Goal: Task Accomplishment & Management: Complete application form

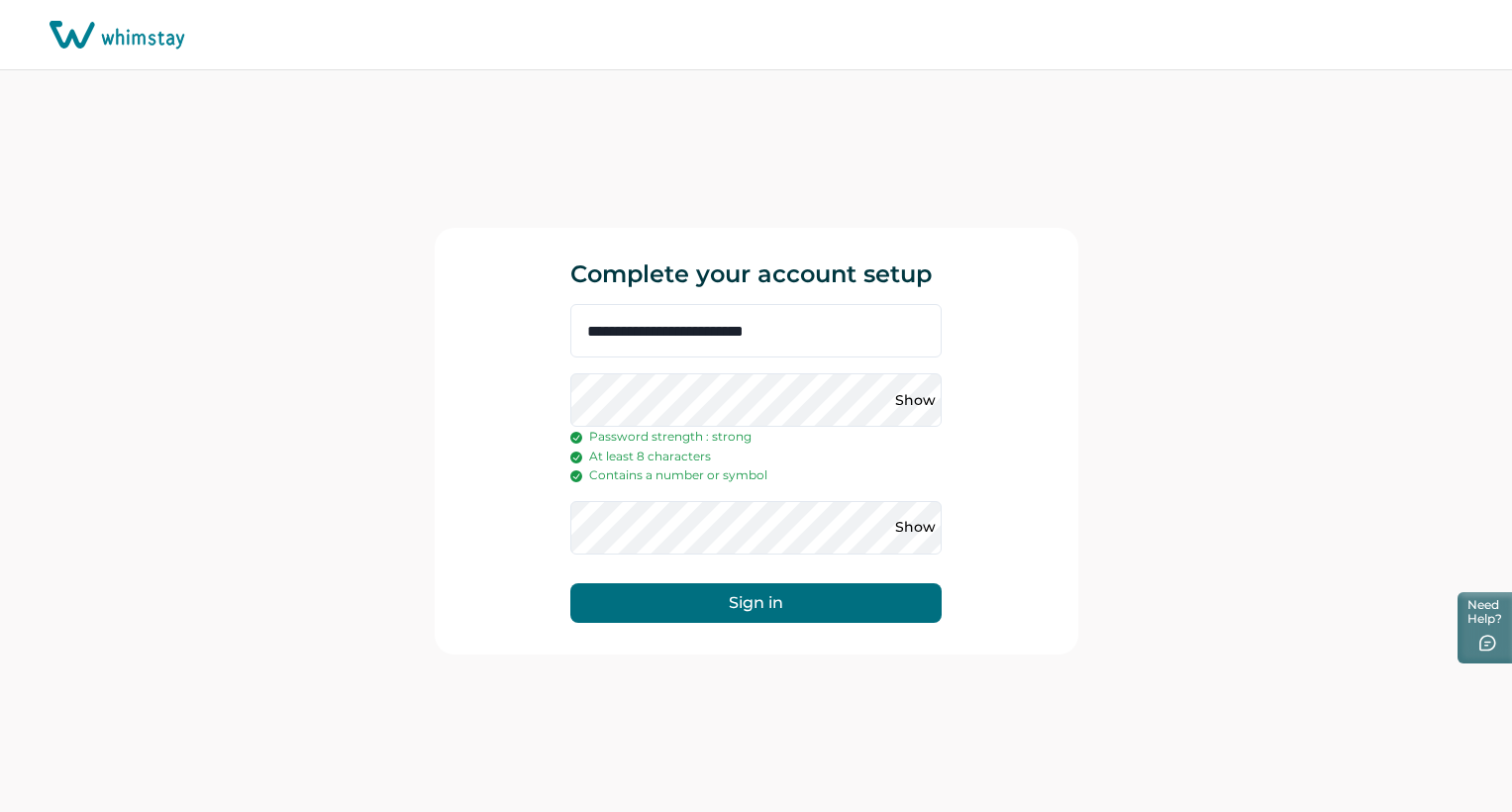
click at [783, 618] on button "Sign in" at bounding box center [756, 603] width 371 height 40
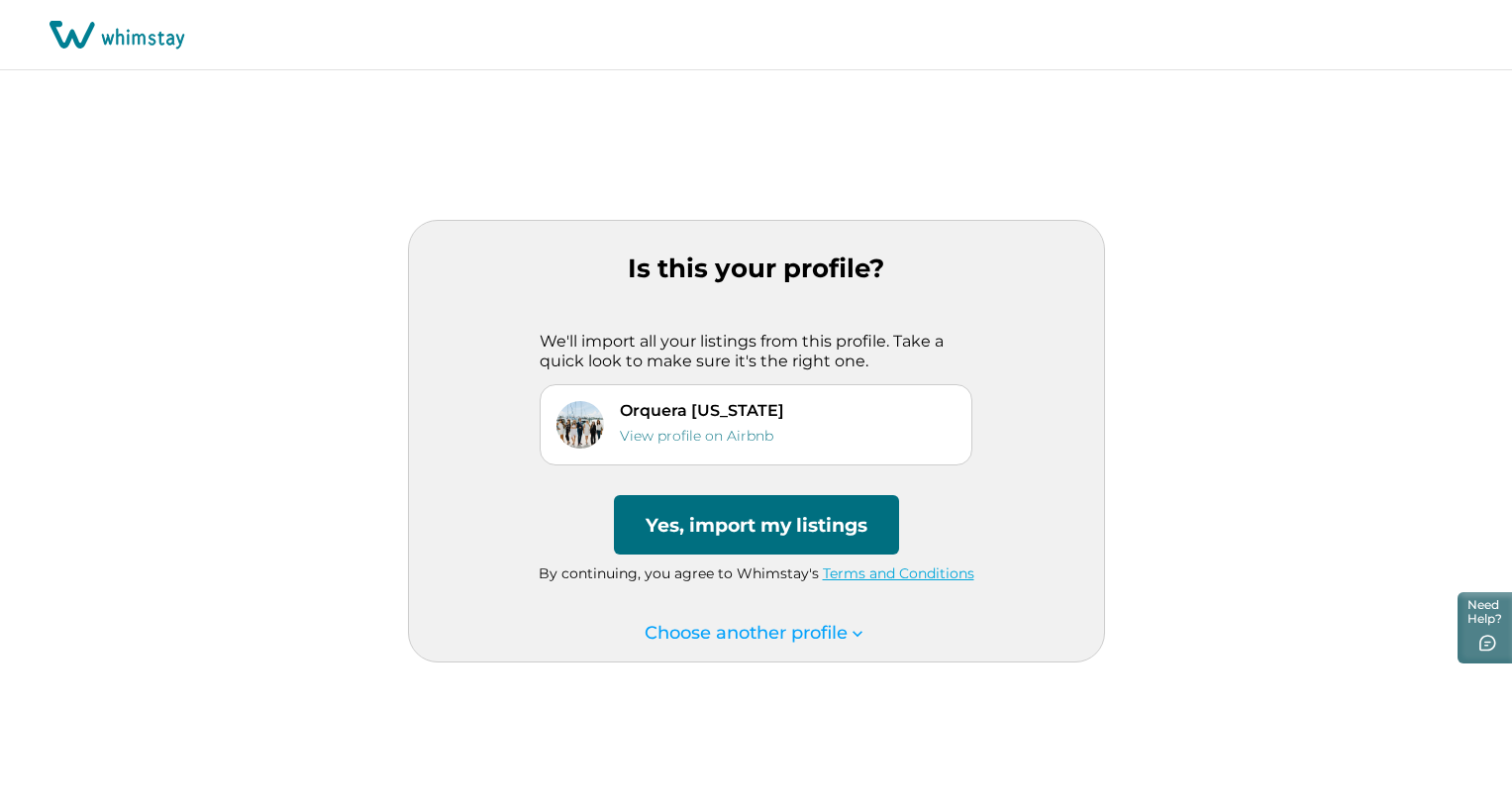
click at [748, 408] on p "Orquera [US_STATE]" at bounding box center [701, 410] width 164 height 19
click at [732, 436] on link "View profile on Airbnb" at bounding box center [696, 436] width 153 height 18
click at [829, 533] on button "Yes, import my listings" at bounding box center [756, 525] width 285 height 60
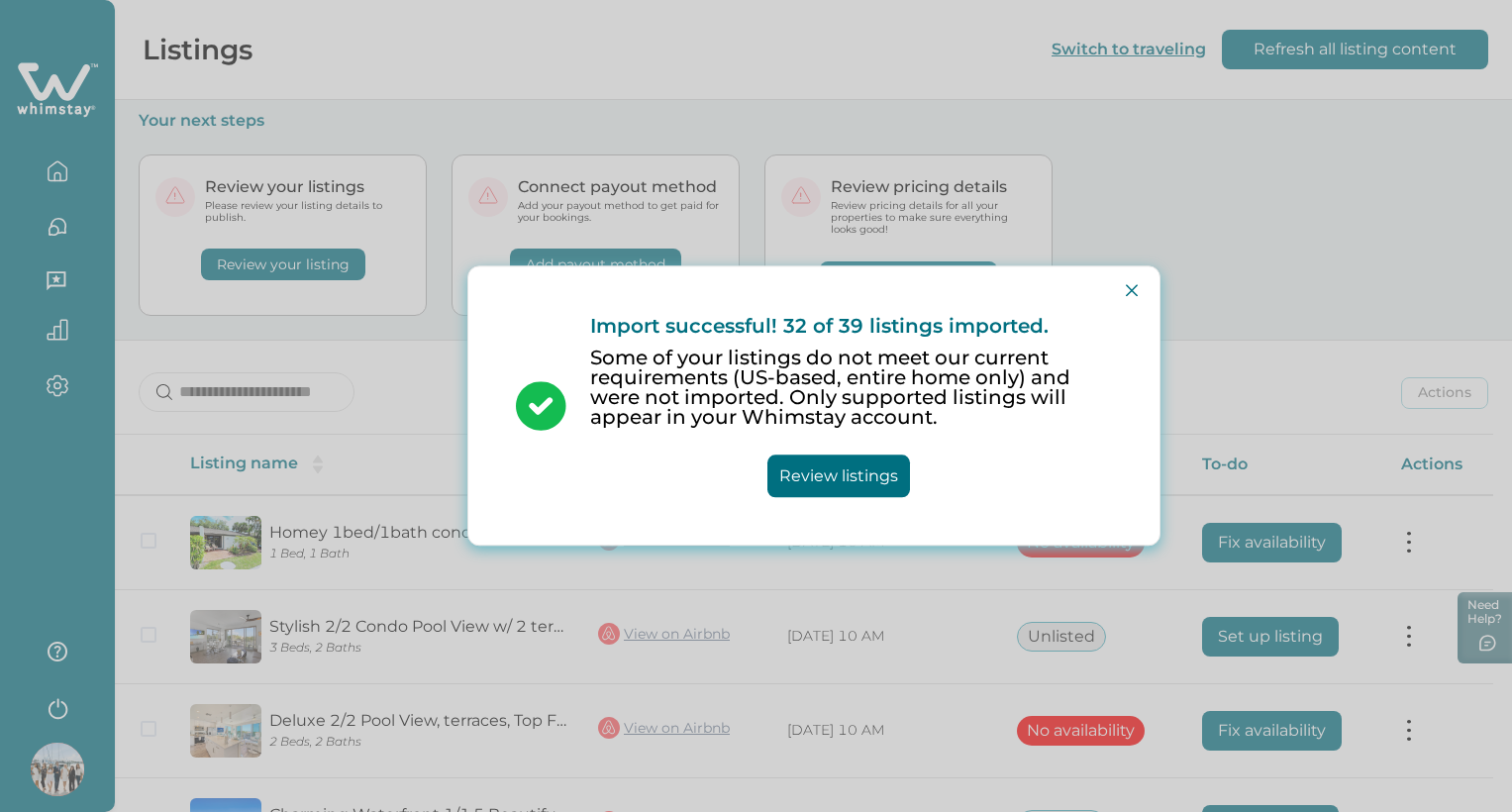
click at [869, 485] on button "Review listings" at bounding box center [839, 477] width 142 height 43
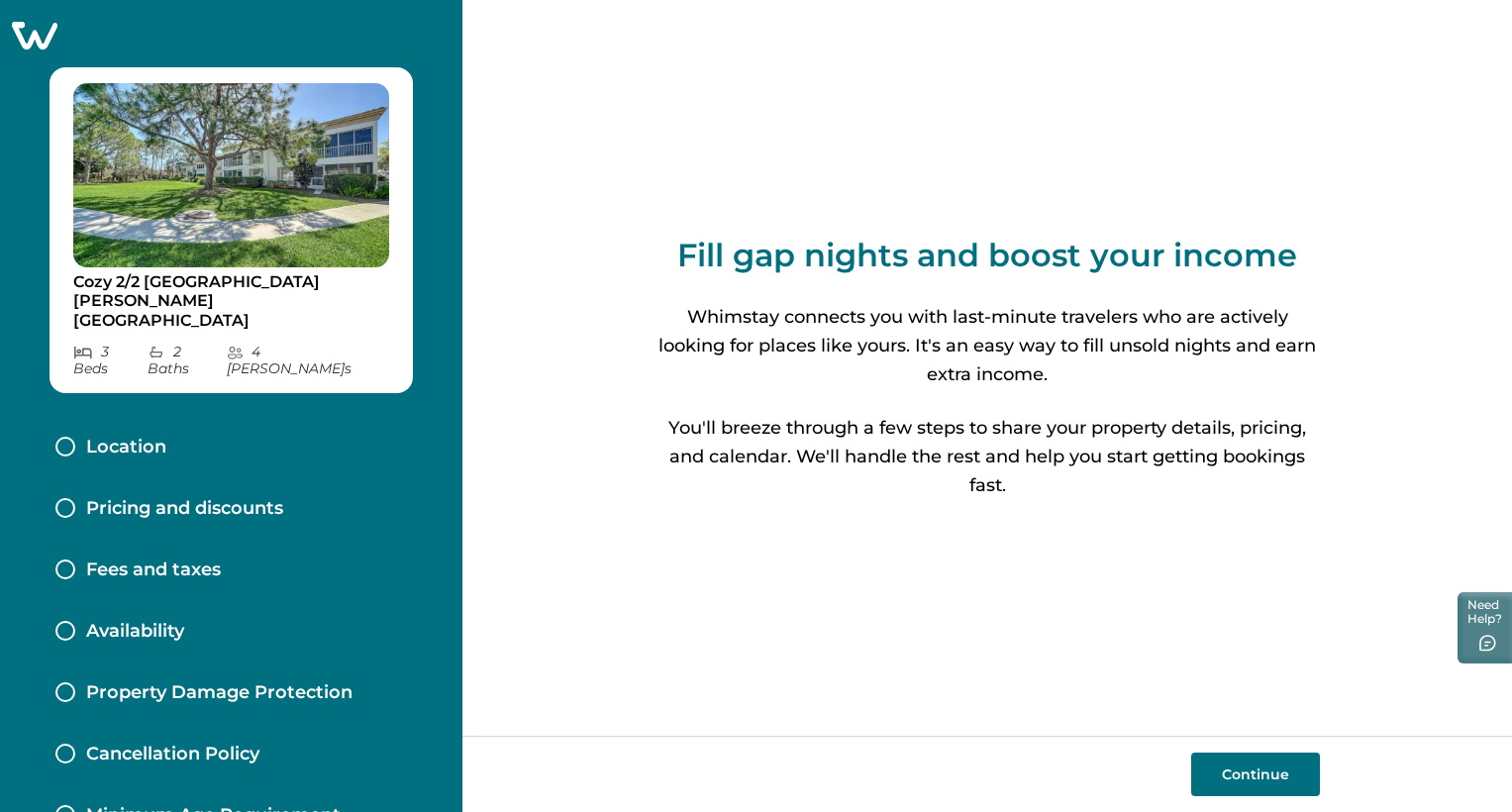
click at [1280, 771] on button "Continue" at bounding box center [1255, 775] width 128 height 44
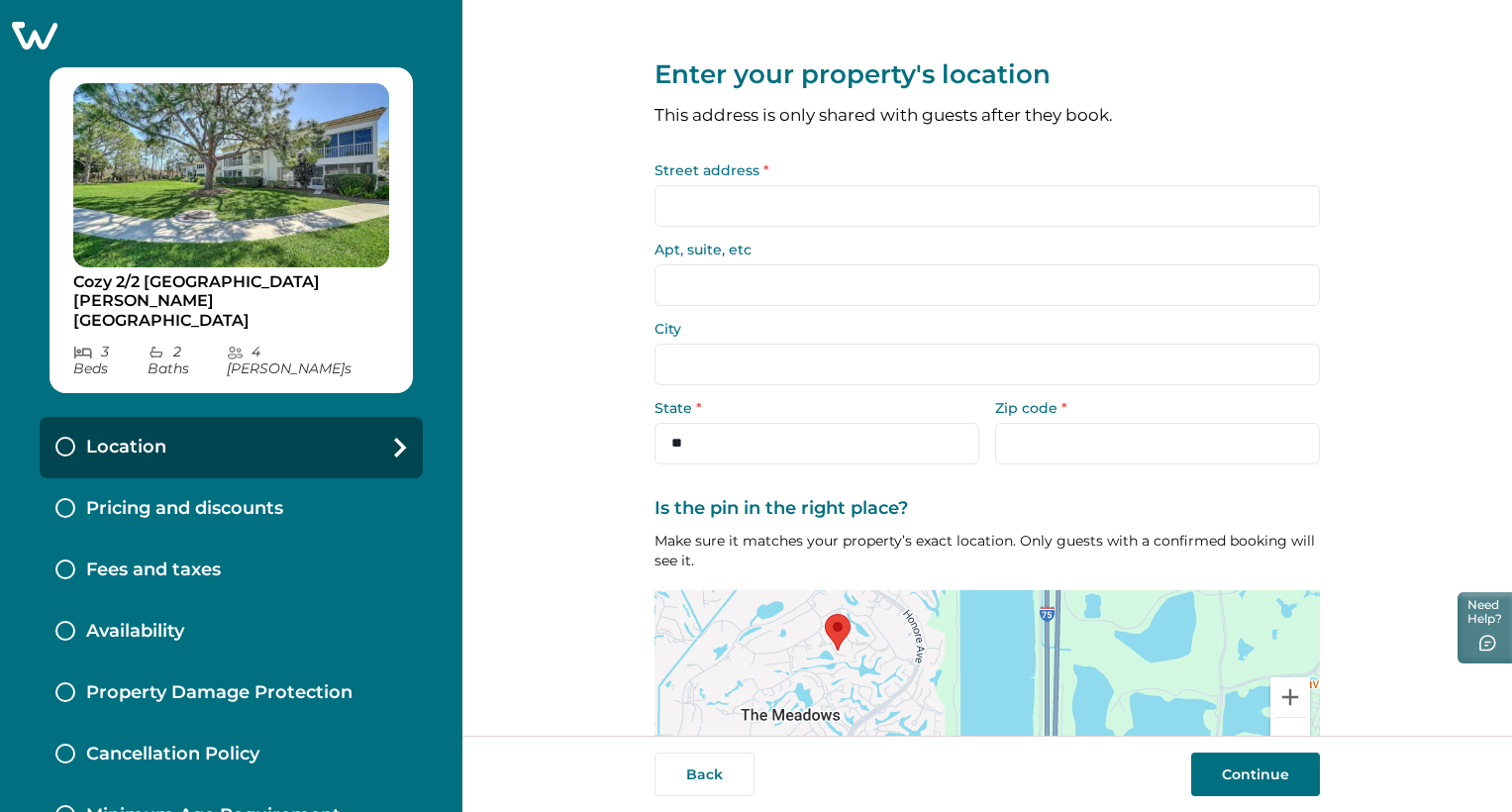
click at [32, 40] on icon at bounding box center [35, 36] width 46 height 28
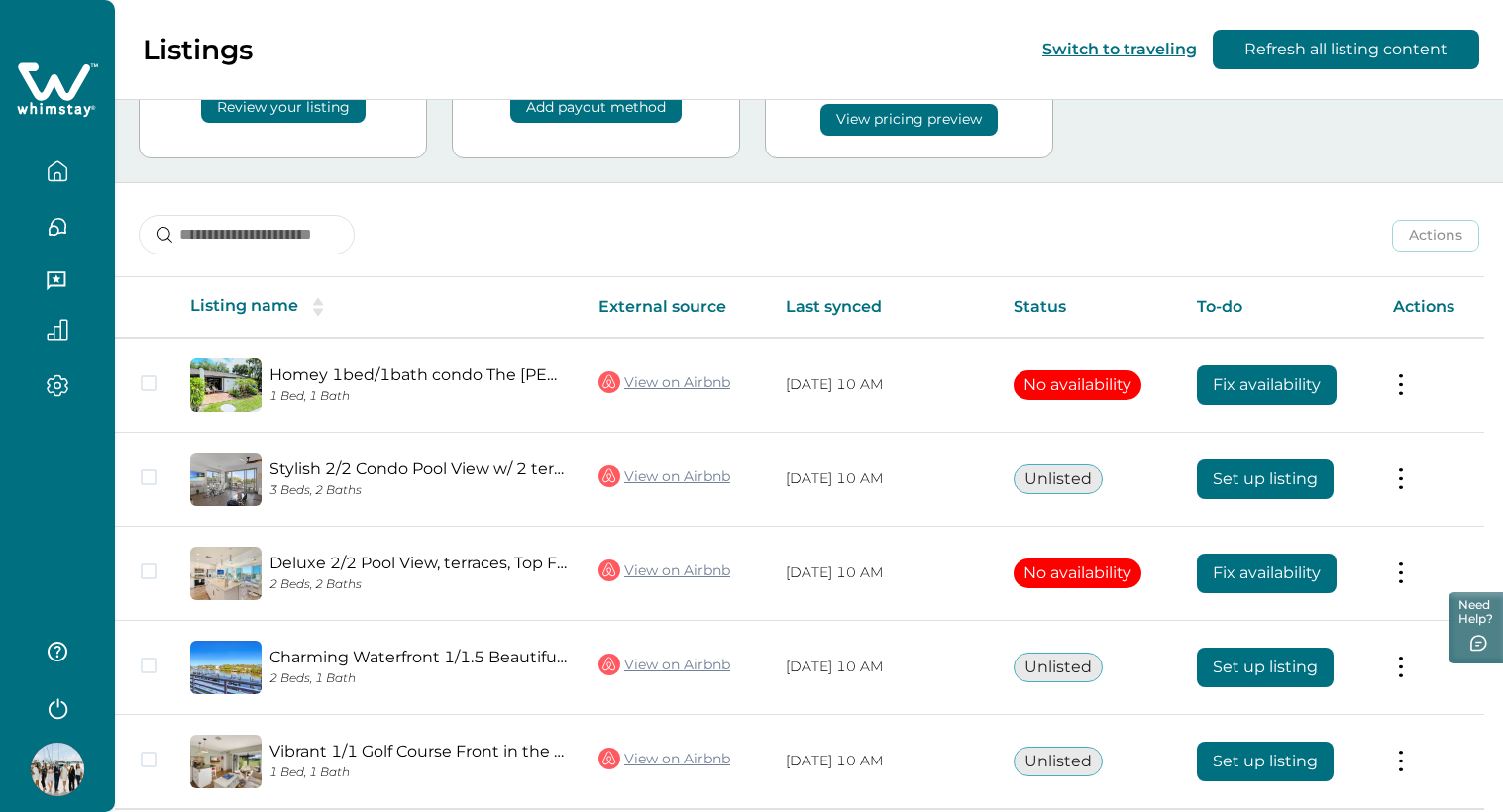
scroll to position [237, 0]
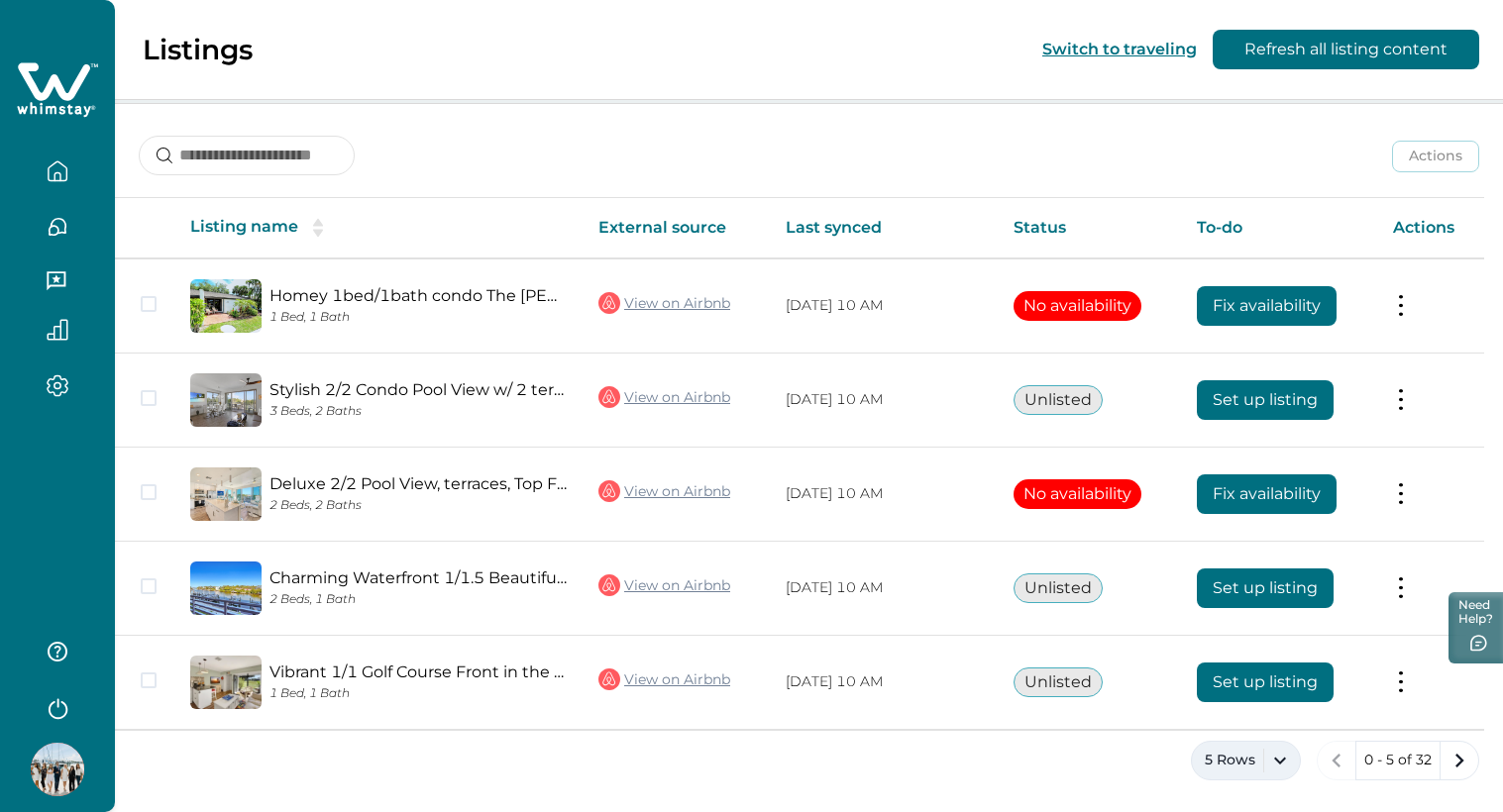
click at [1274, 764] on button "5 Rows" at bounding box center [1246, 761] width 110 height 40
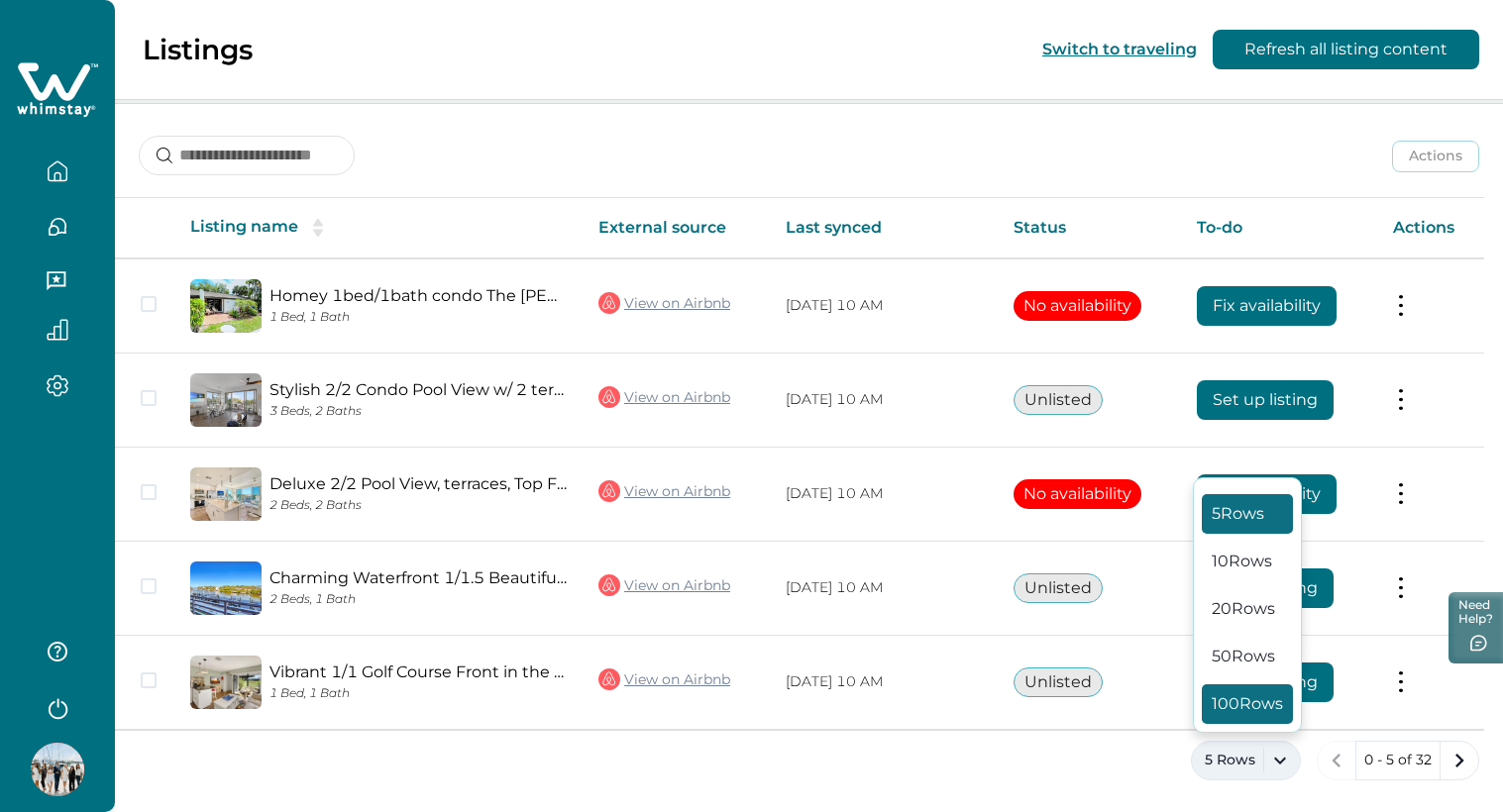
click at [1246, 703] on button "100 Rows" at bounding box center [1248, 705] width 92 height 40
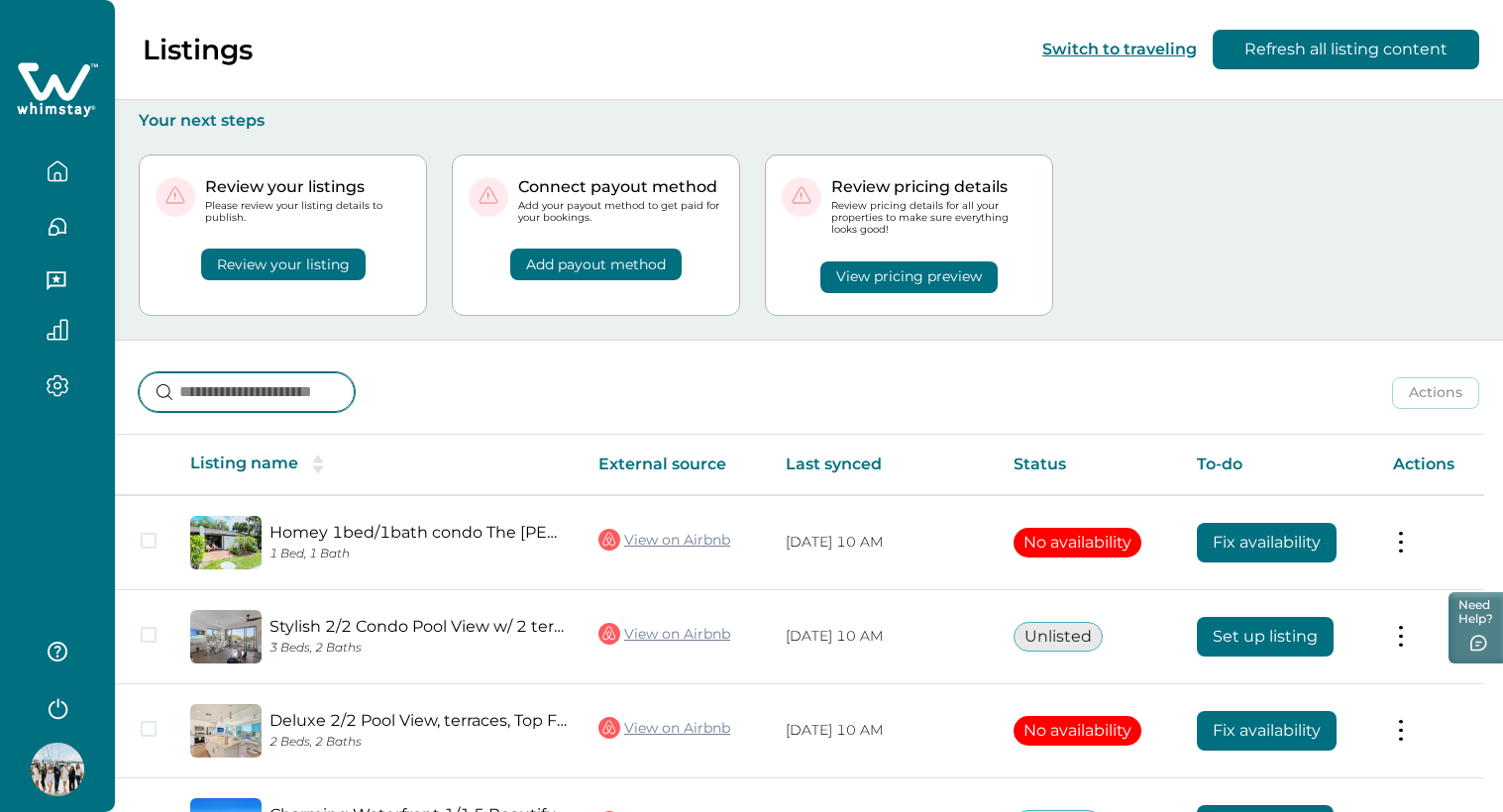
click at [263, 395] on input at bounding box center [246, 392] width 216 height 40
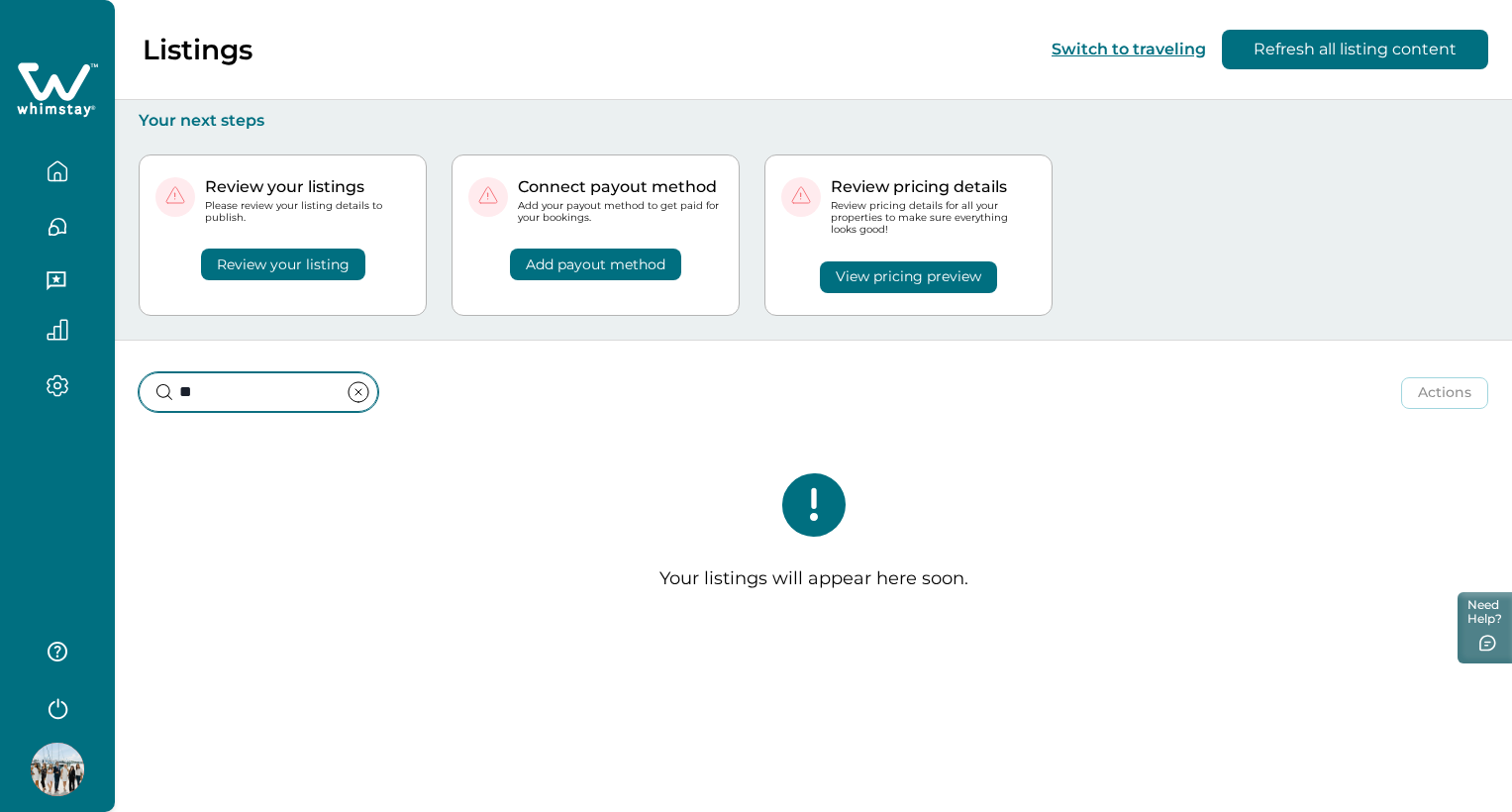
type input "*"
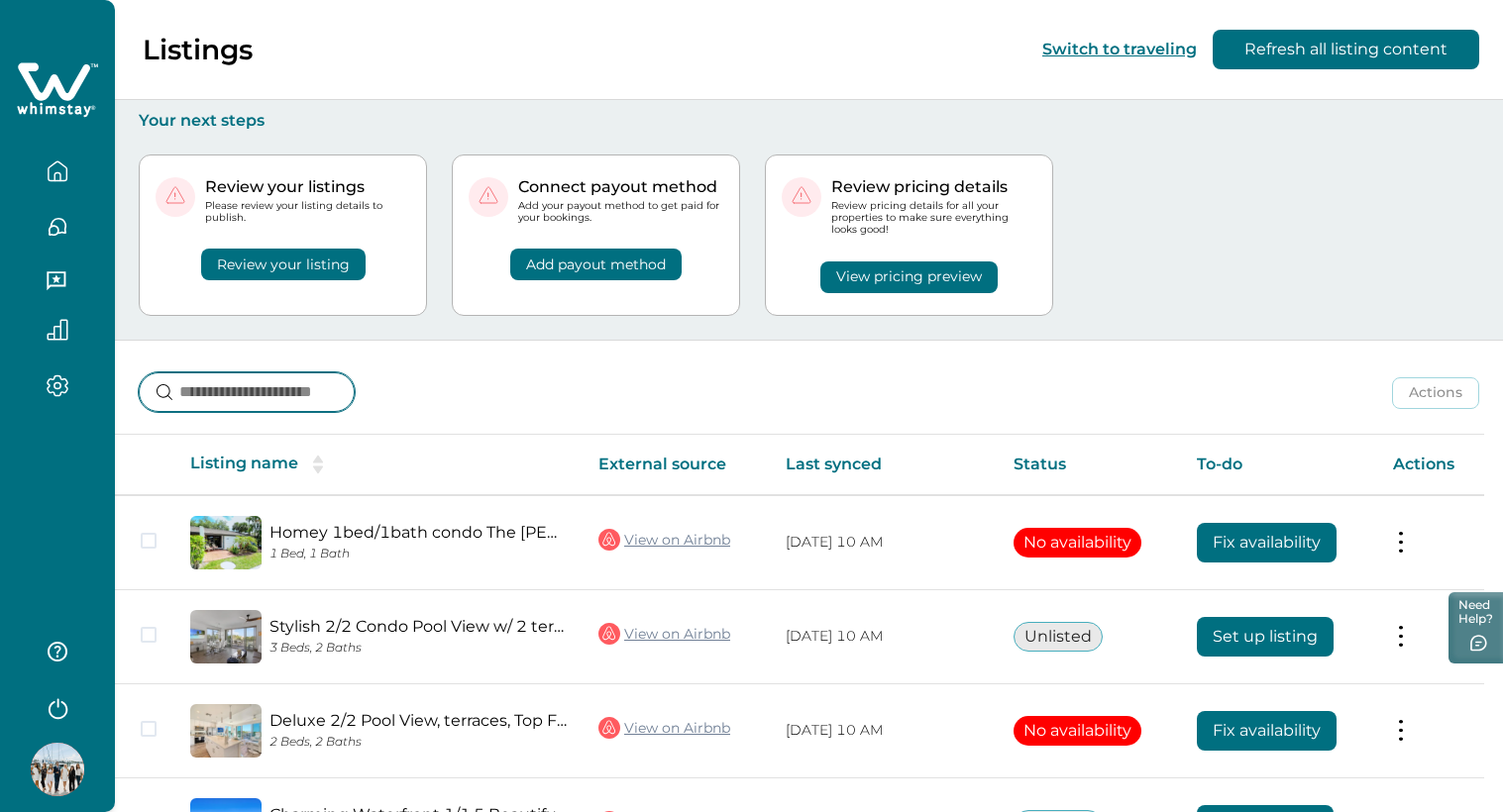
click at [312, 405] on input at bounding box center [246, 392] width 216 height 40
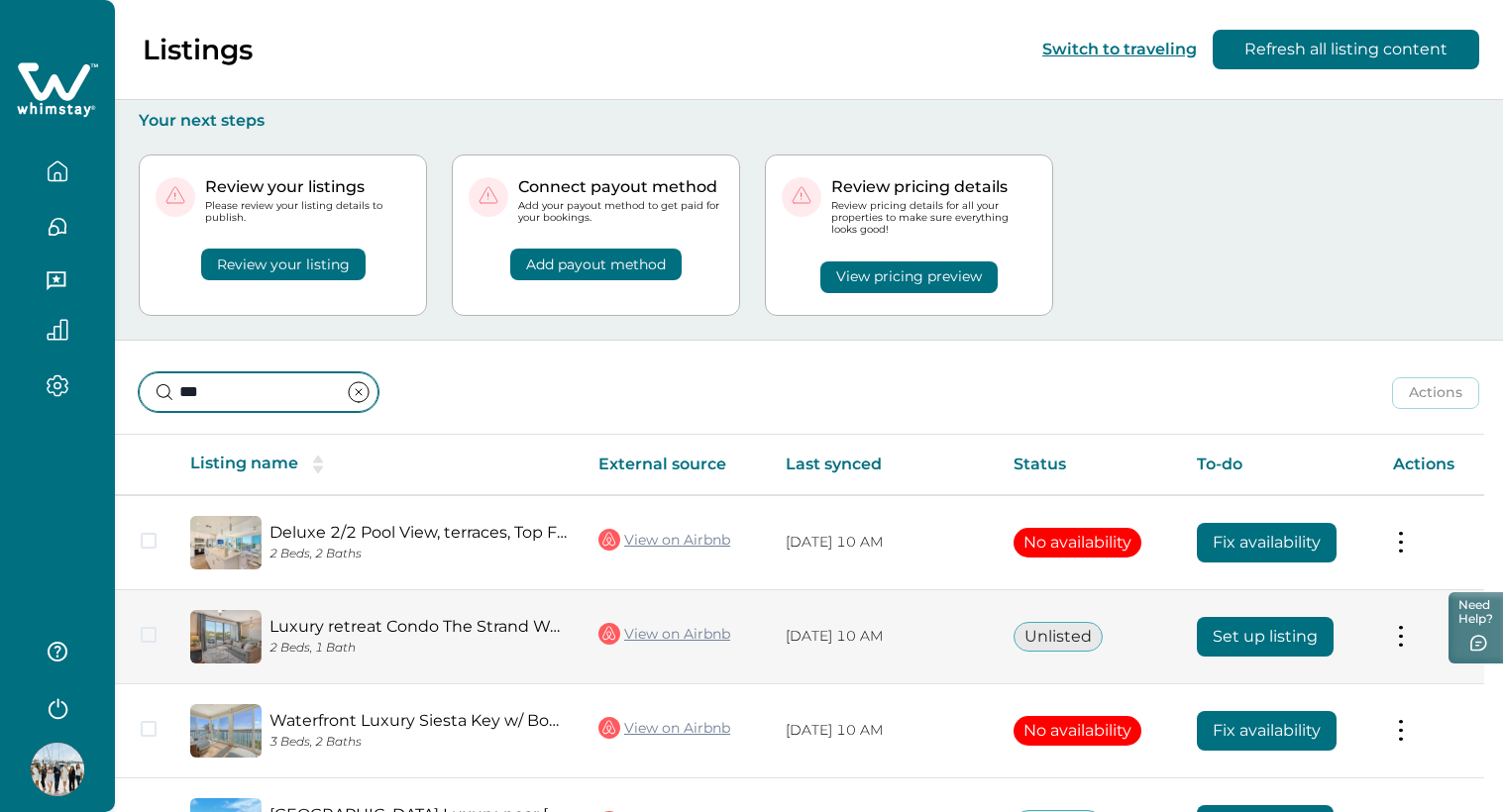
type input "***"
click at [1265, 660] on td "Set up listing" at bounding box center [1280, 636] width 197 height 95
click at [1266, 638] on button "Set up listing" at bounding box center [1265, 637] width 136 height 40
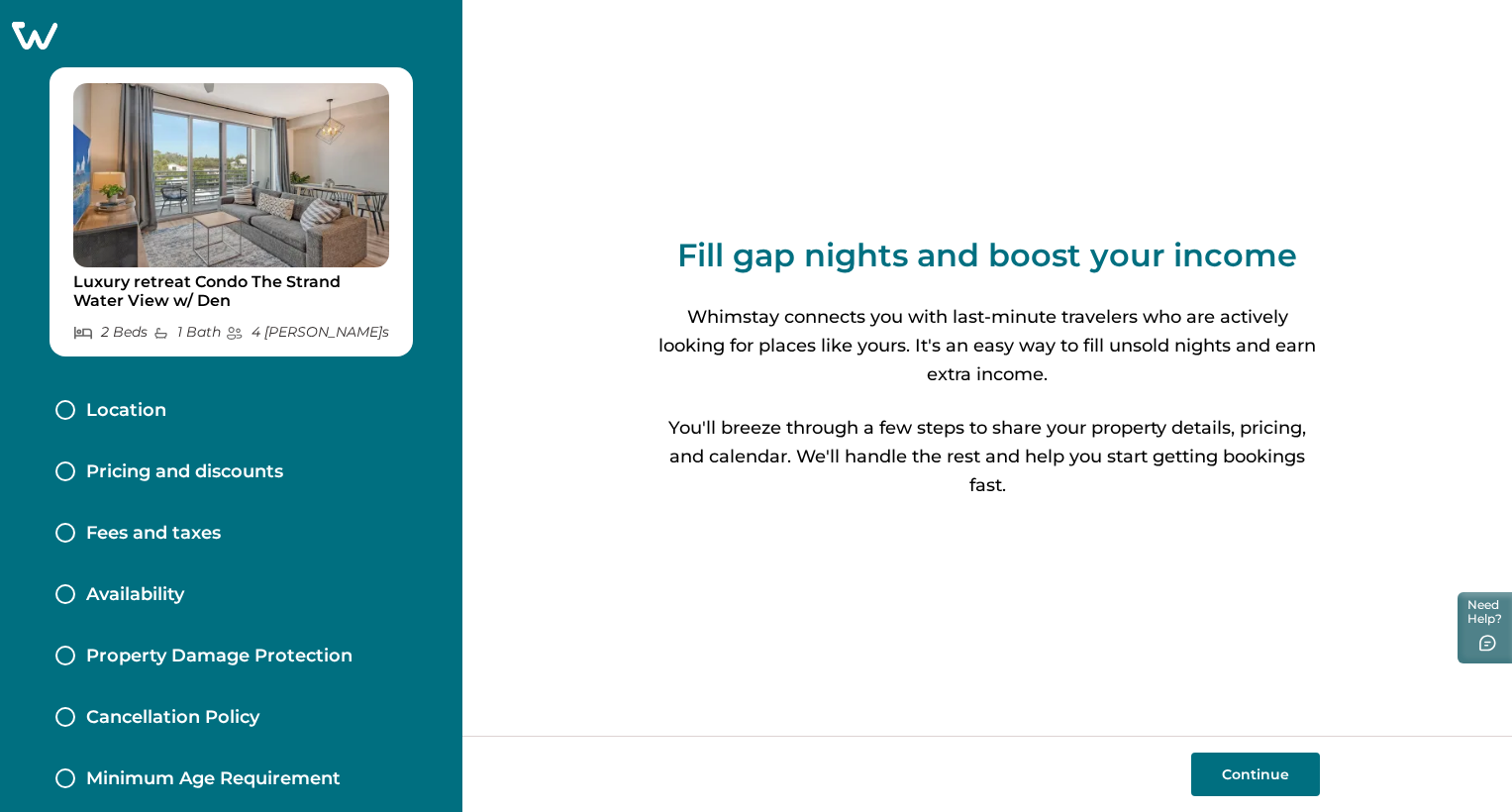
click at [1248, 784] on button "Continue" at bounding box center [1255, 775] width 128 height 44
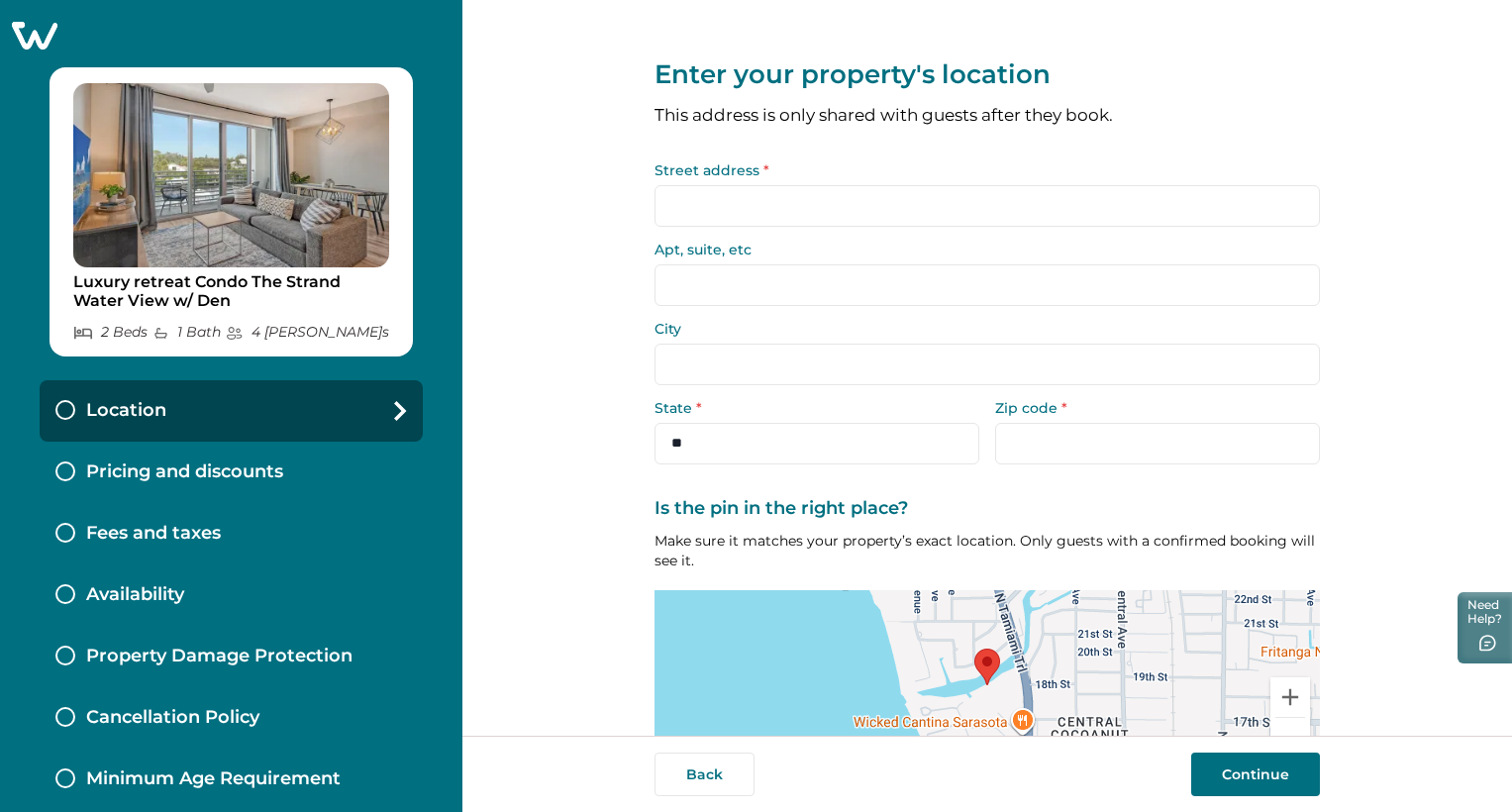
click at [867, 196] on input "Street address *" at bounding box center [987, 206] width 665 height 42
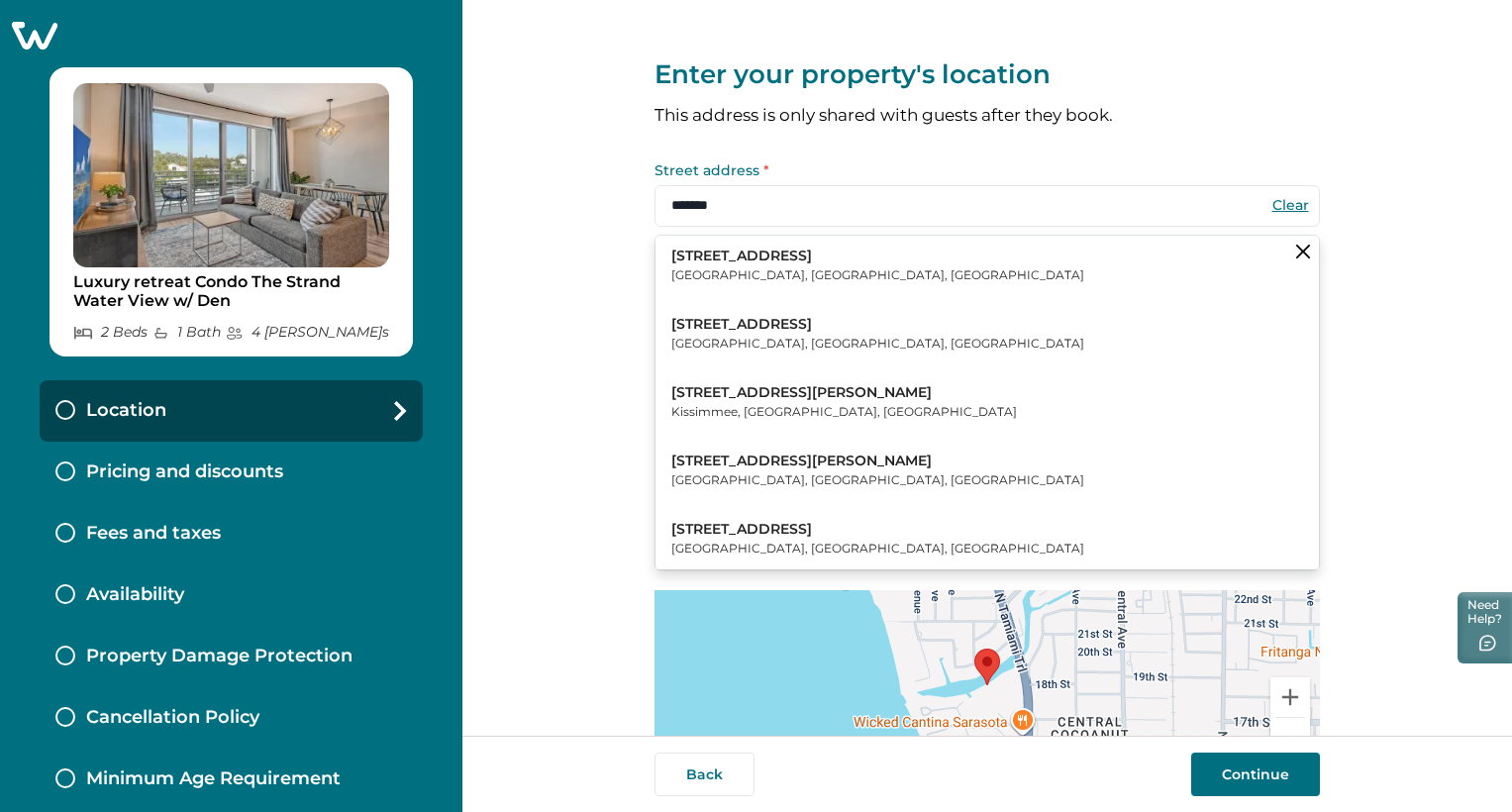
click at [860, 272] on button "1709 North Tamiami Trail Sarasota, FL, USA" at bounding box center [987, 266] width 663 height 61
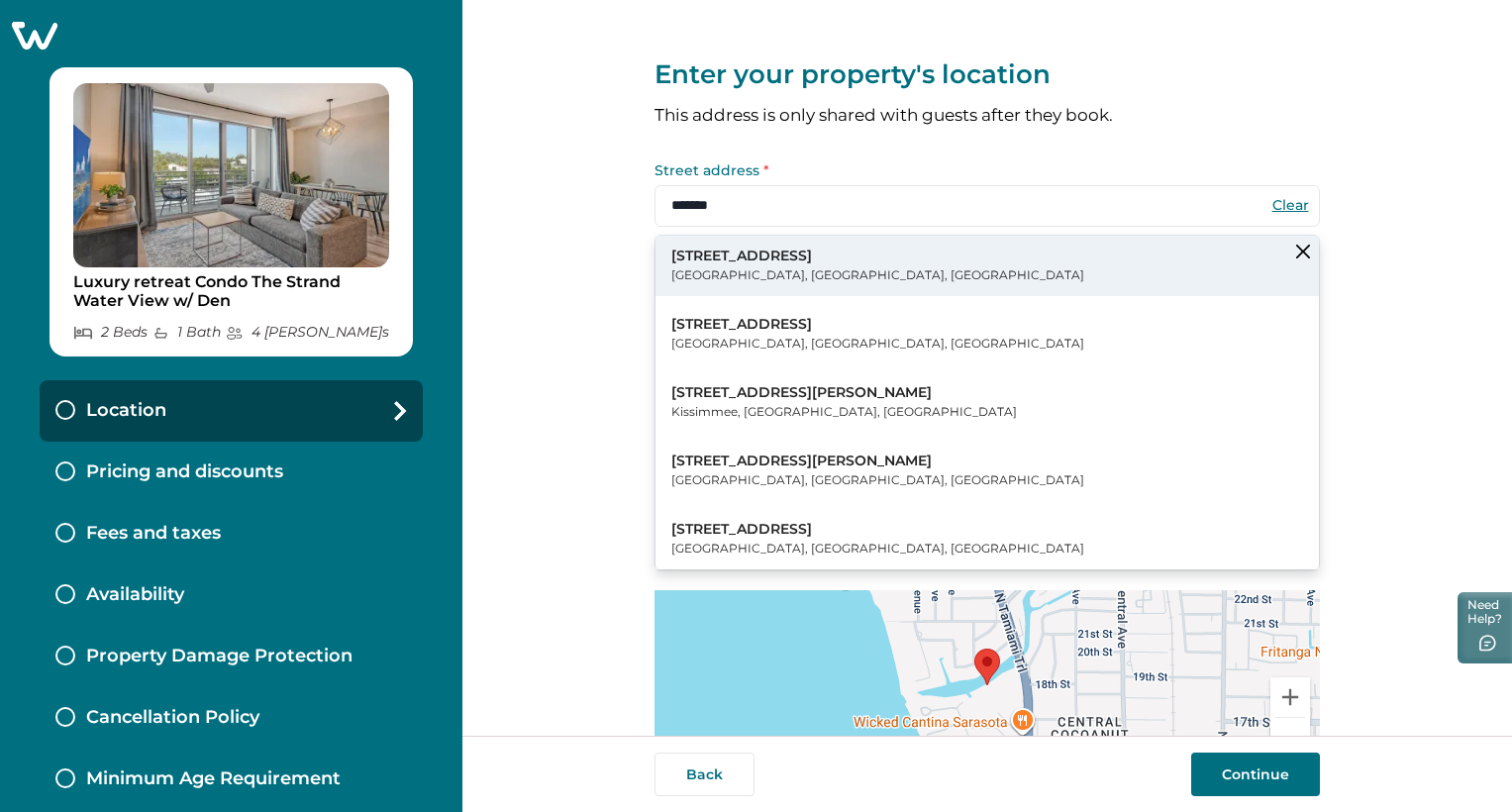
type input "**********"
type input "********"
select select "**"
type input "*****"
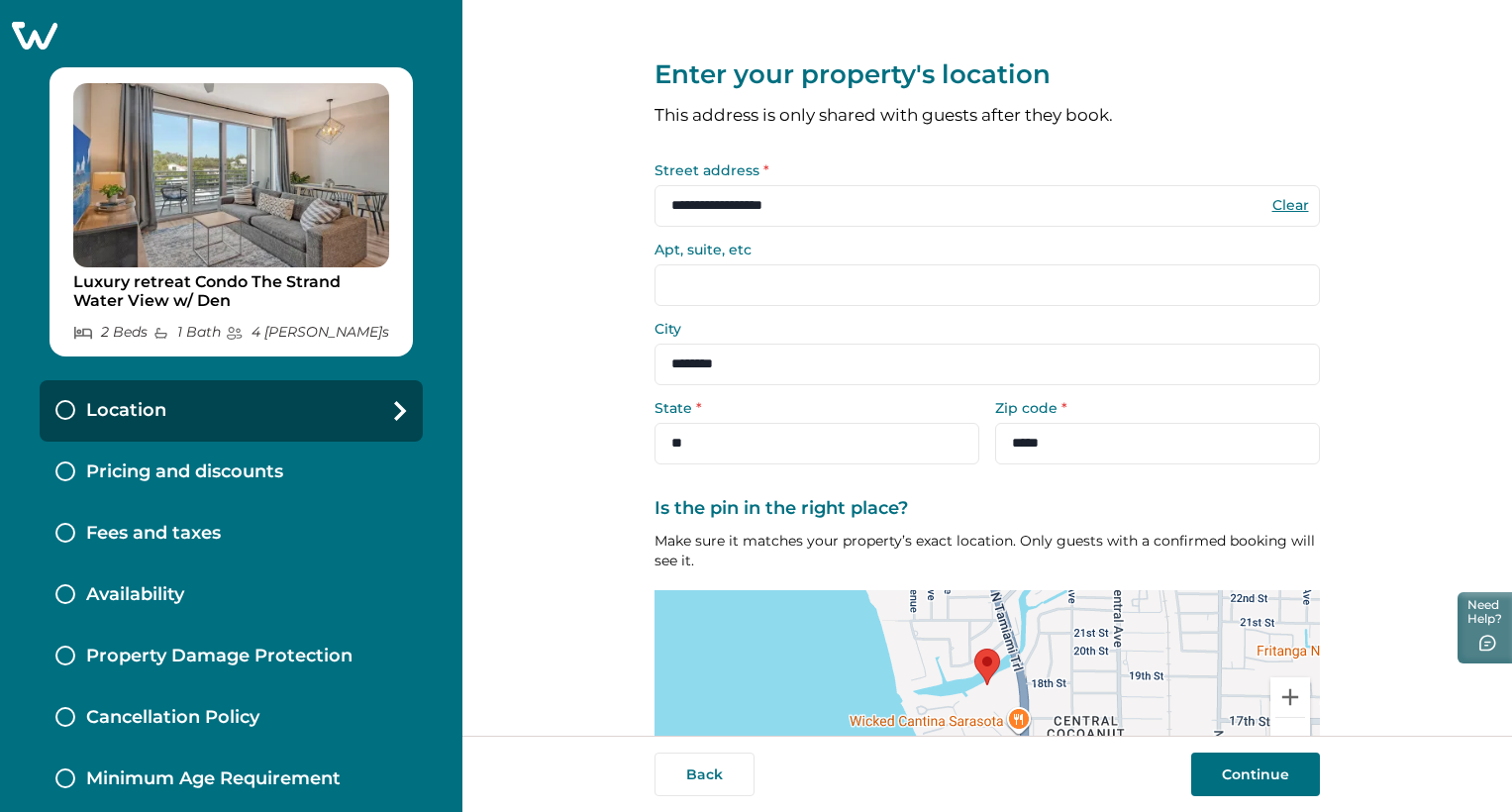
click at [872, 289] on input "Apt, suite, etc" at bounding box center [987, 286] width 665 height 42
type input "****"
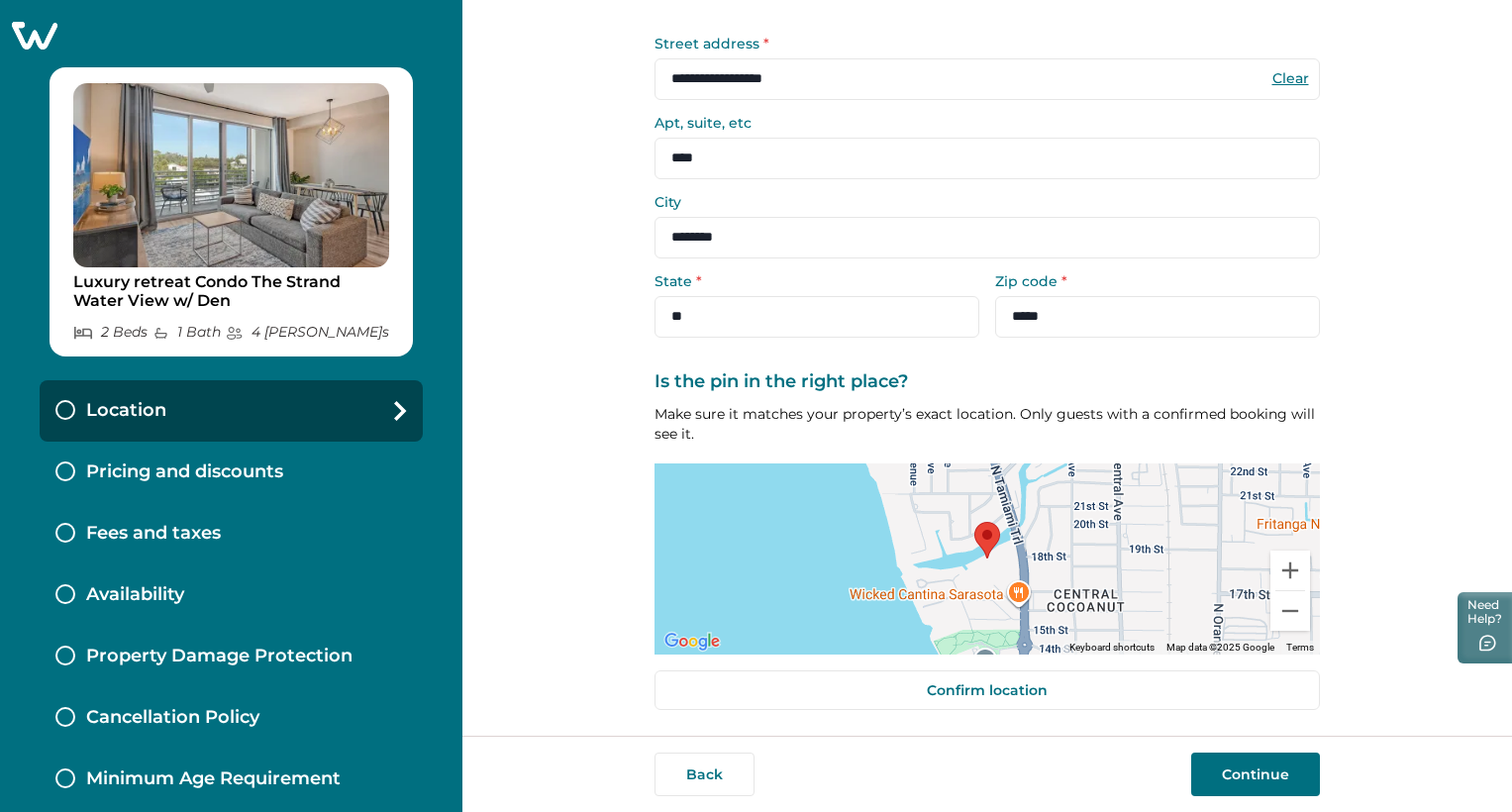
scroll to position [128, 0]
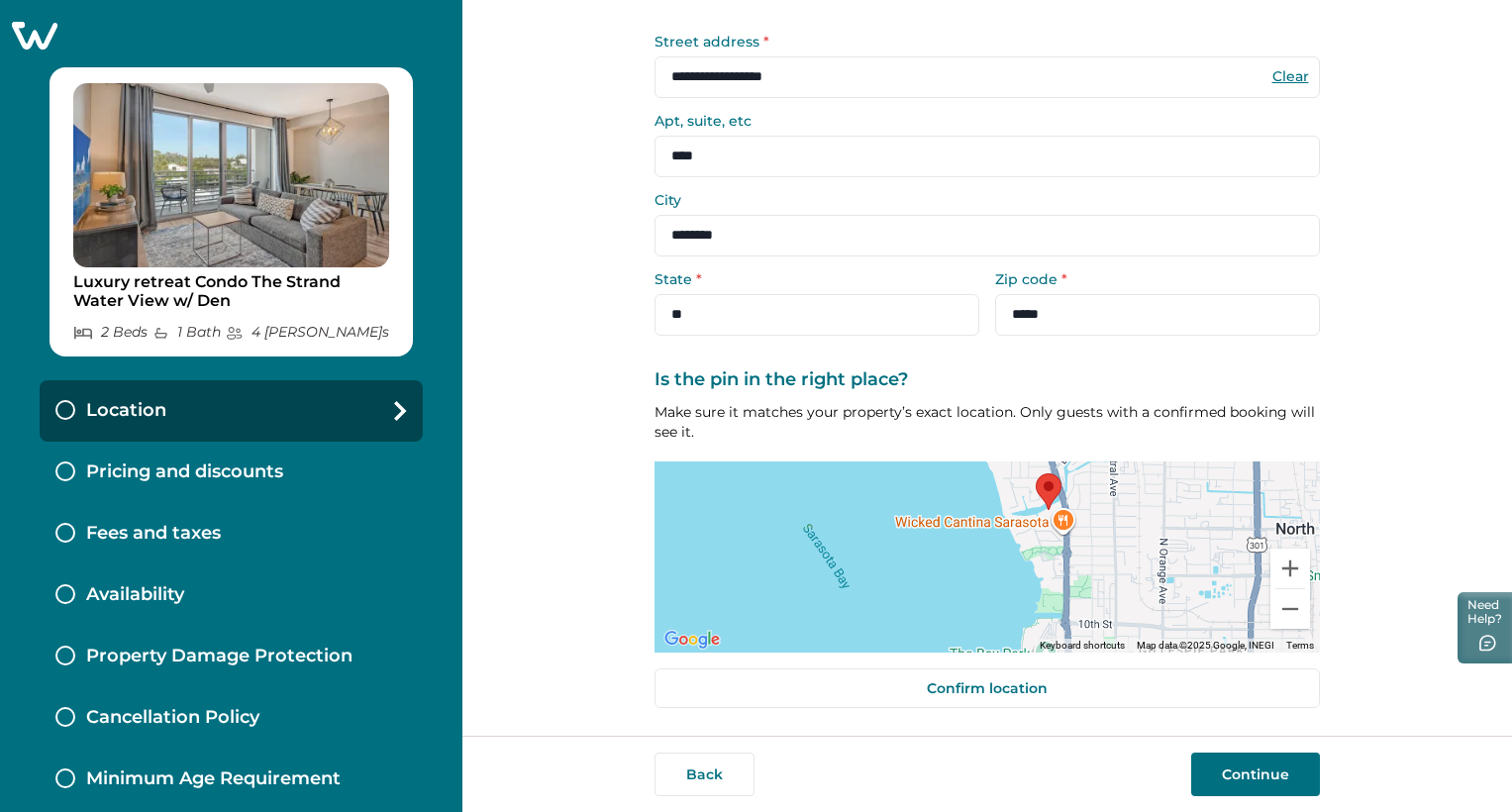
click at [1228, 782] on button "Continue" at bounding box center [1255, 775] width 128 height 44
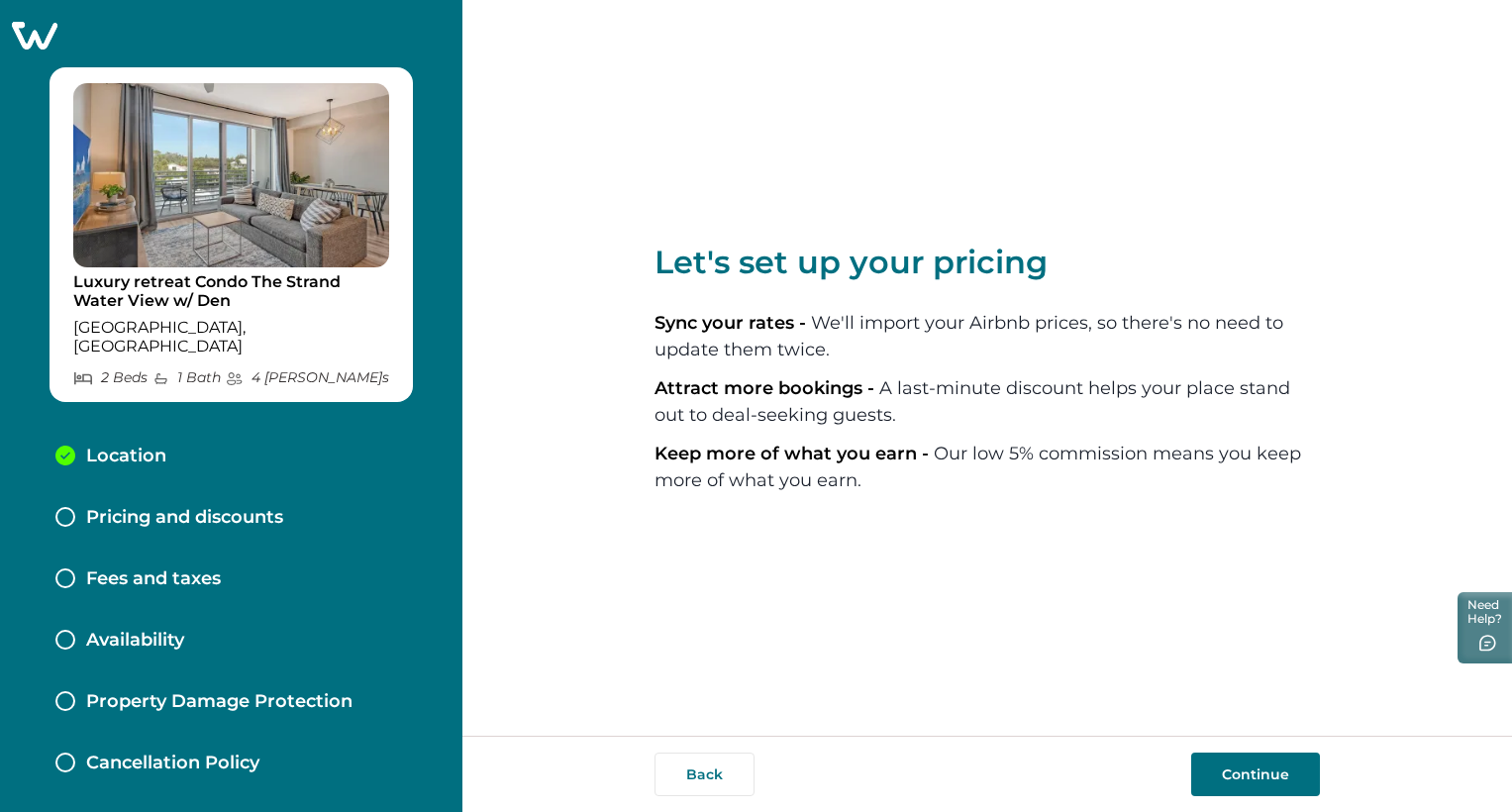
click at [1226, 782] on button "Continue" at bounding box center [1255, 775] width 128 height 44
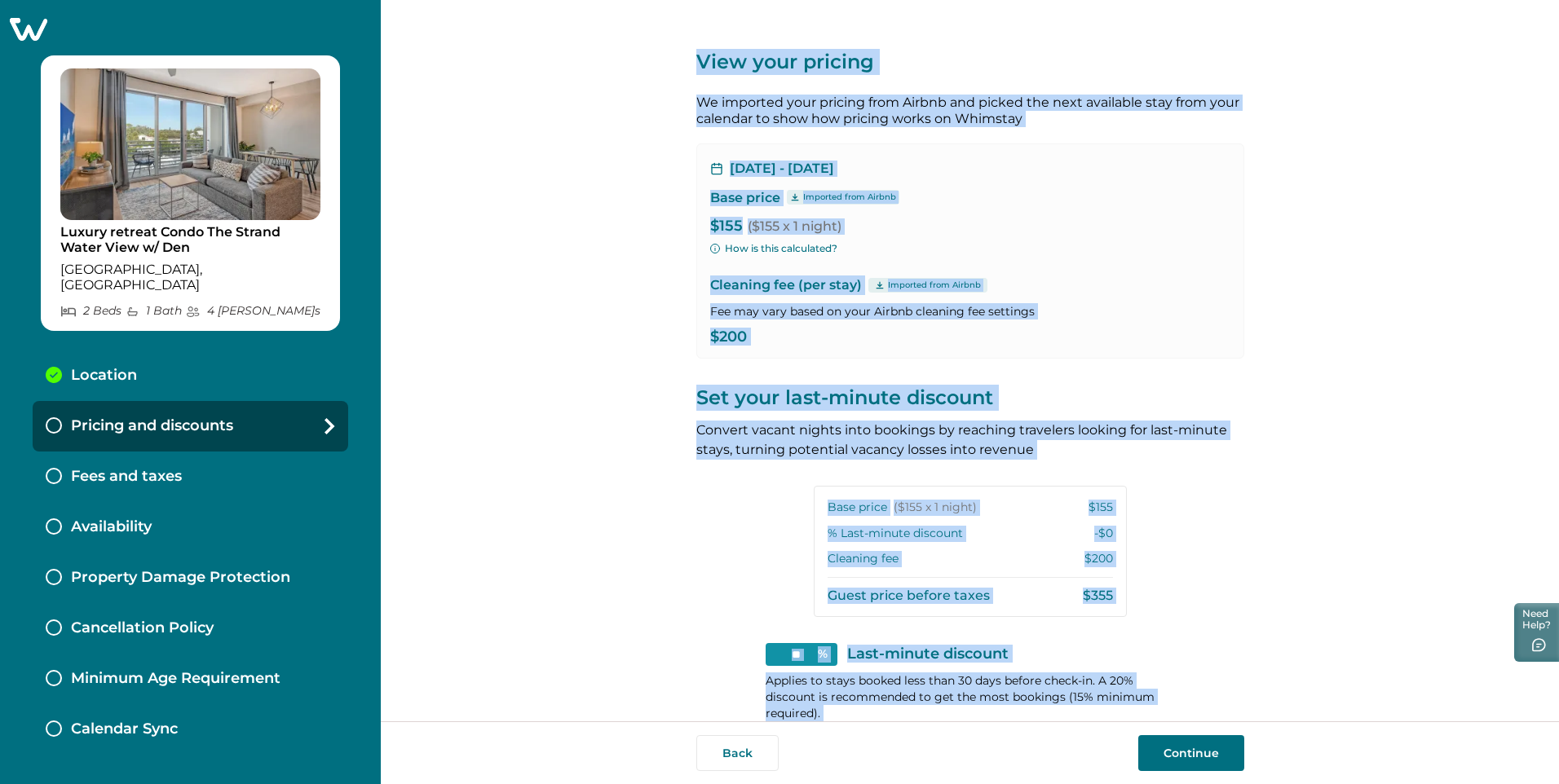
scroll to position [148, 0]
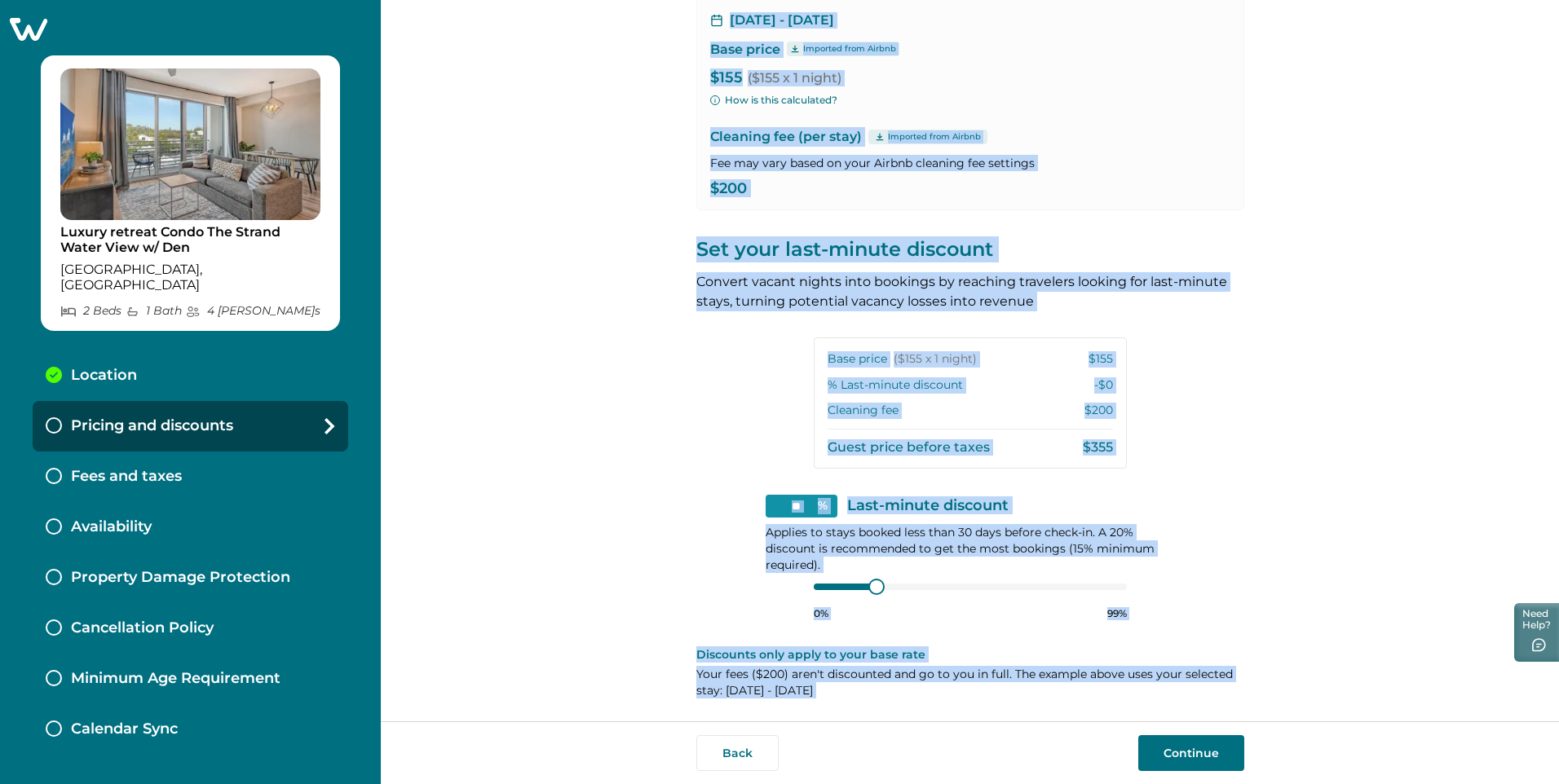
drag, startPoint x: 680, startPoint y: 61, endPoint x: 1193, endPoint y: 777, distance: 880.8
click at [1193, 667] on div "View your pricing We imported your pricing from Airbnb and picked the next avai…" at bounding box center [969, 360] width 1178 height 721
copy div "View your pricing We imported your pricing from Airbnb and picked the next avai…"
click at [546, 416] on div "View your pricing We imported your pricing from Airbnb and picked the next avai…" at bounding box center [969, 360] width 1178 height 721
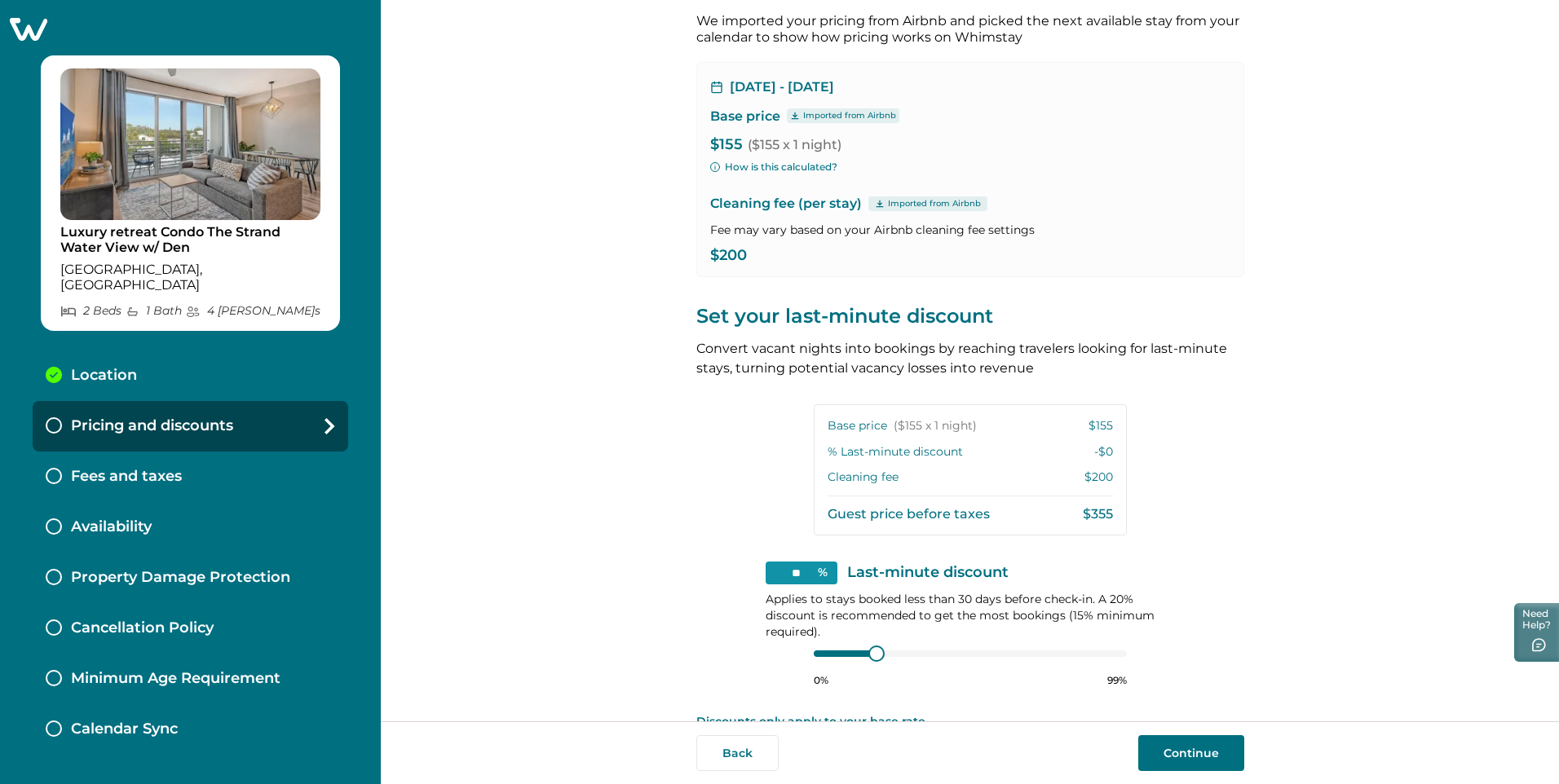
scroll to position [0, 0]
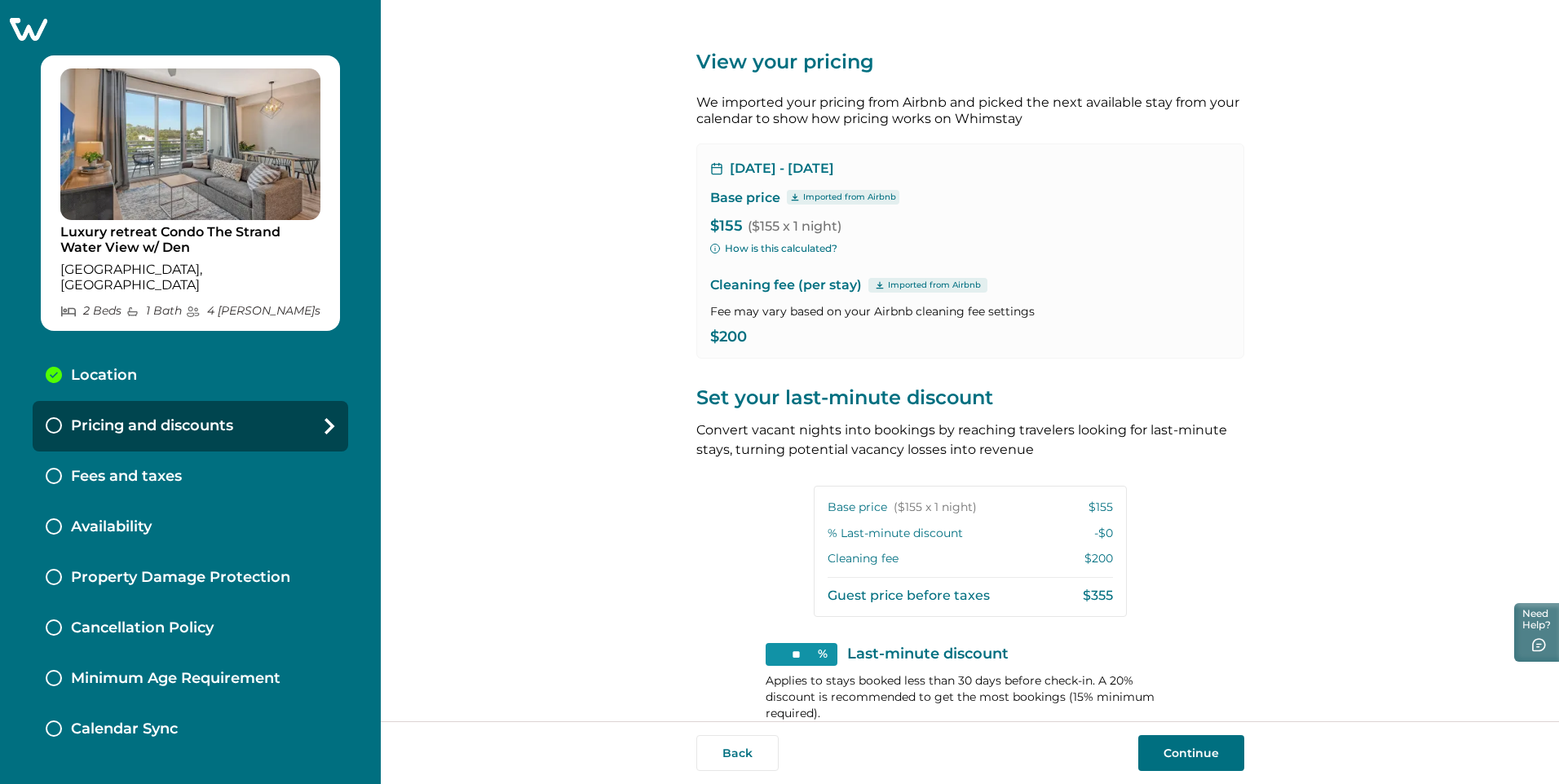
drag, startPoint x: 617, startPoint y: 330, endPoint x: 554, endPoint y: 272, distance: 85.6
drag, startPoint x: 554, startPoint y: 272, endPoint x: 496, endPoint y: 532, distance: 266.4
click at [496, 532] on div "View your pricing We imported your pricing from Airbnb and picked the next avai…" at bounding box center [969, 360] width 1178 height 721
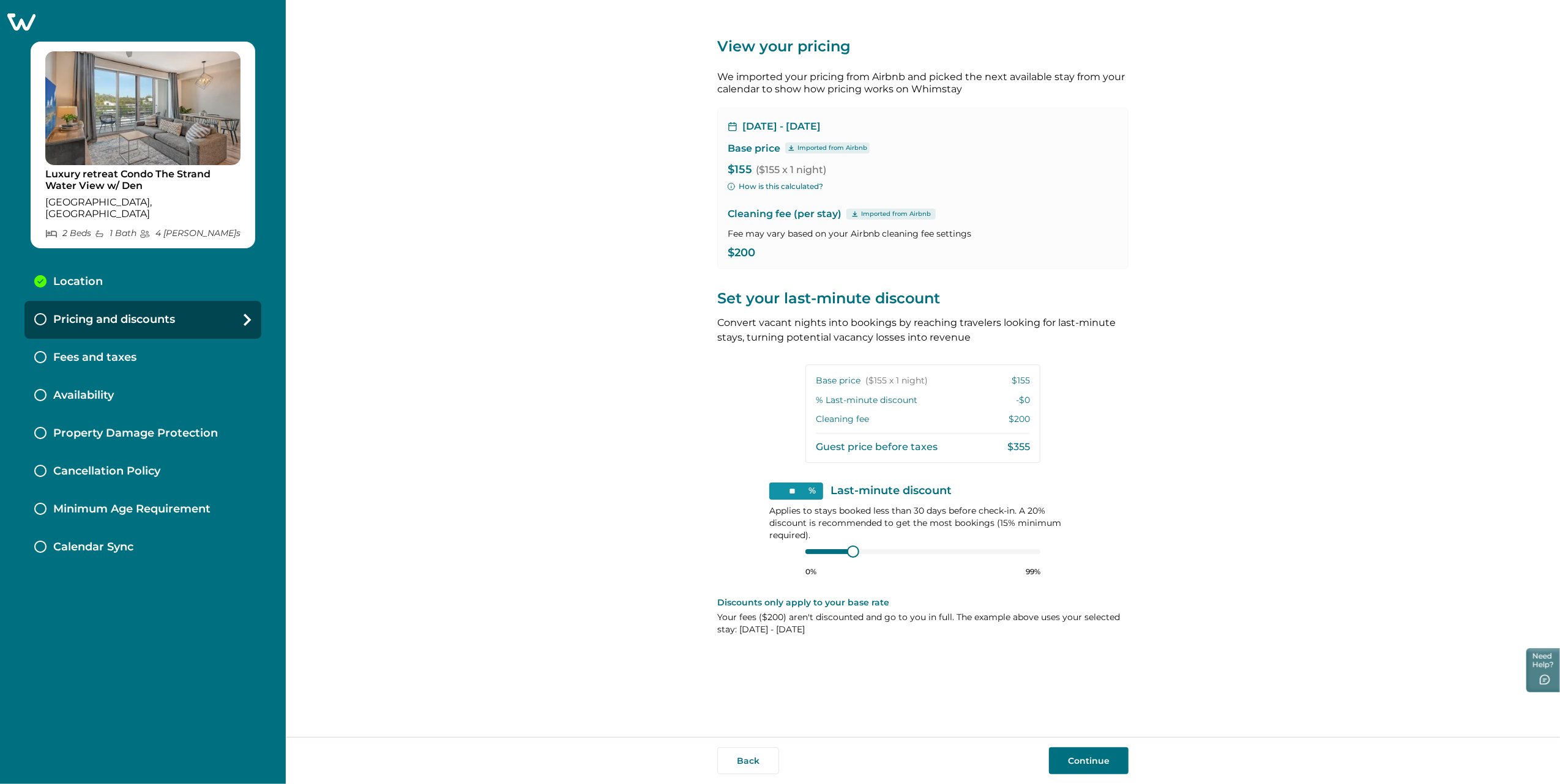
click at [934, 501] on button "Continue" at bounding box center [1089, 761] width 79 height 27
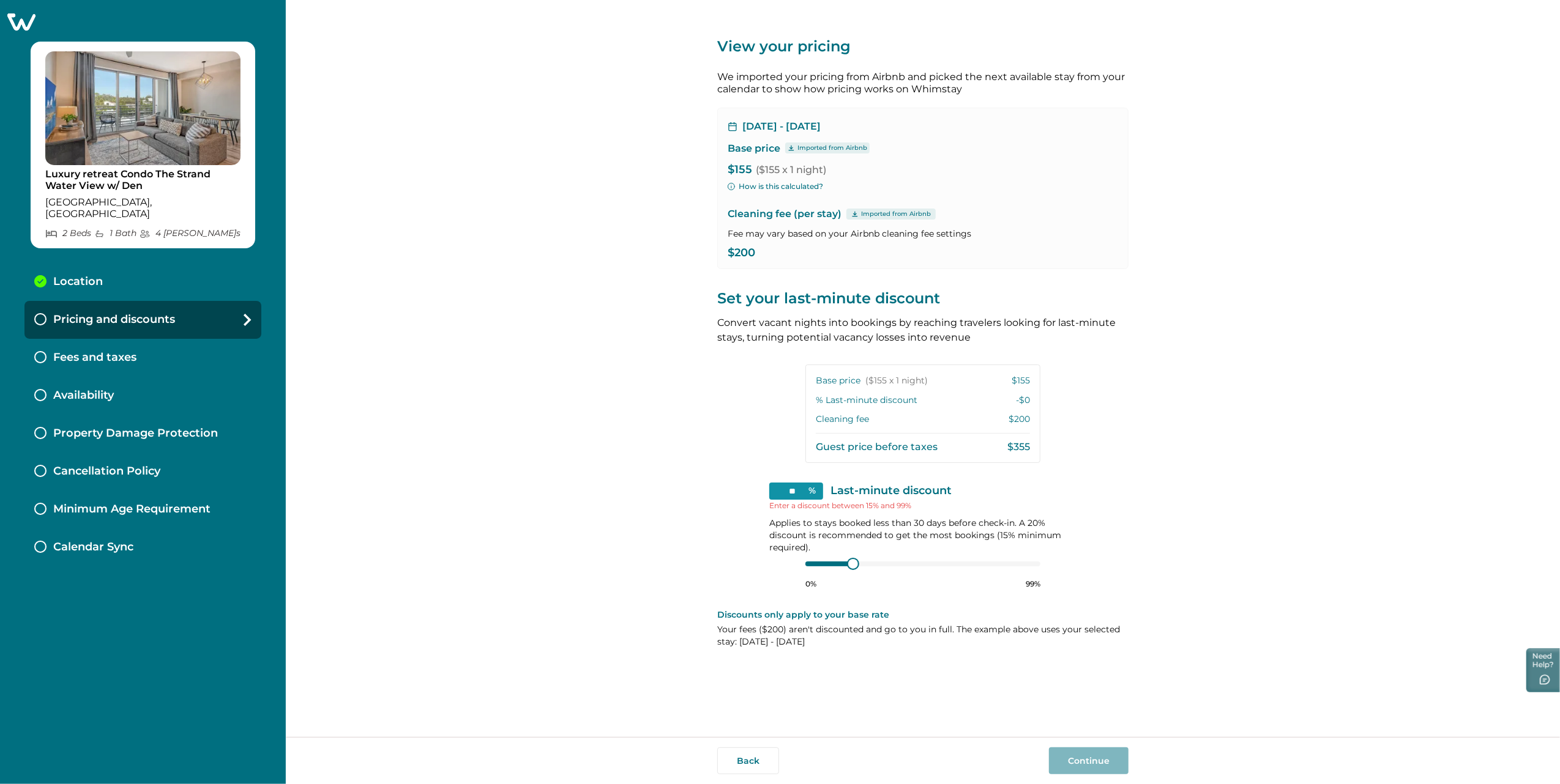
click at [788, 490] on input "**" at bounding box center [797, 492] width 54 height 17
click at [849, 501] on div "0% 99%" at bounding box center [923, 574] width 235 height 31
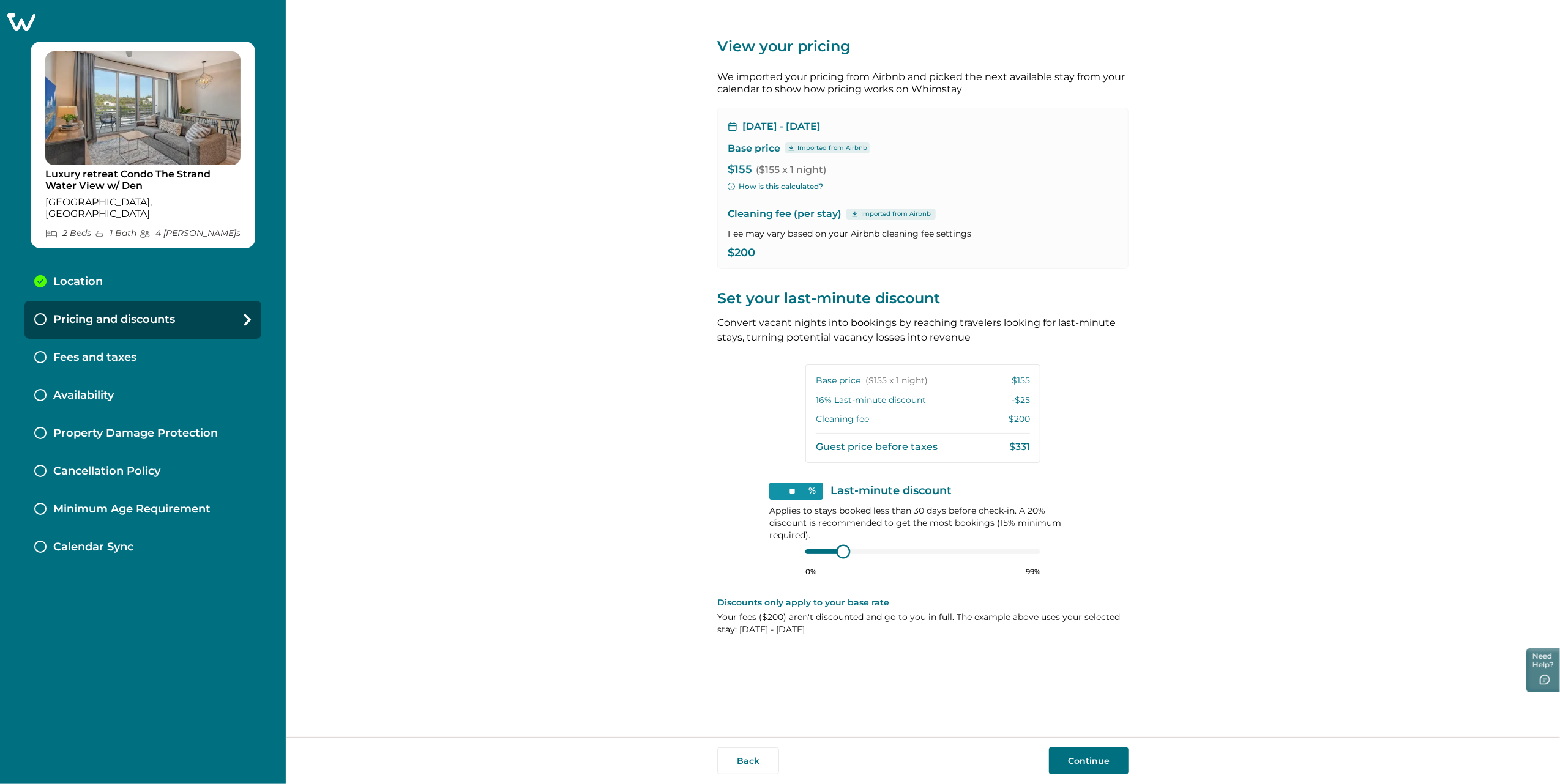
type input "**"
click at [840, 501] on div "0% 99%" at bounding box center [923, 562] width 235 height 31
click at [934, 501] on div "View your pricing We imported your pricing from Airbnb and picked the next avai…" at bounding box center [923, 369] width 1274 height 737
click at [934, 501] on button "Continue" at bounding box center [1089, 761] width 79 height 27
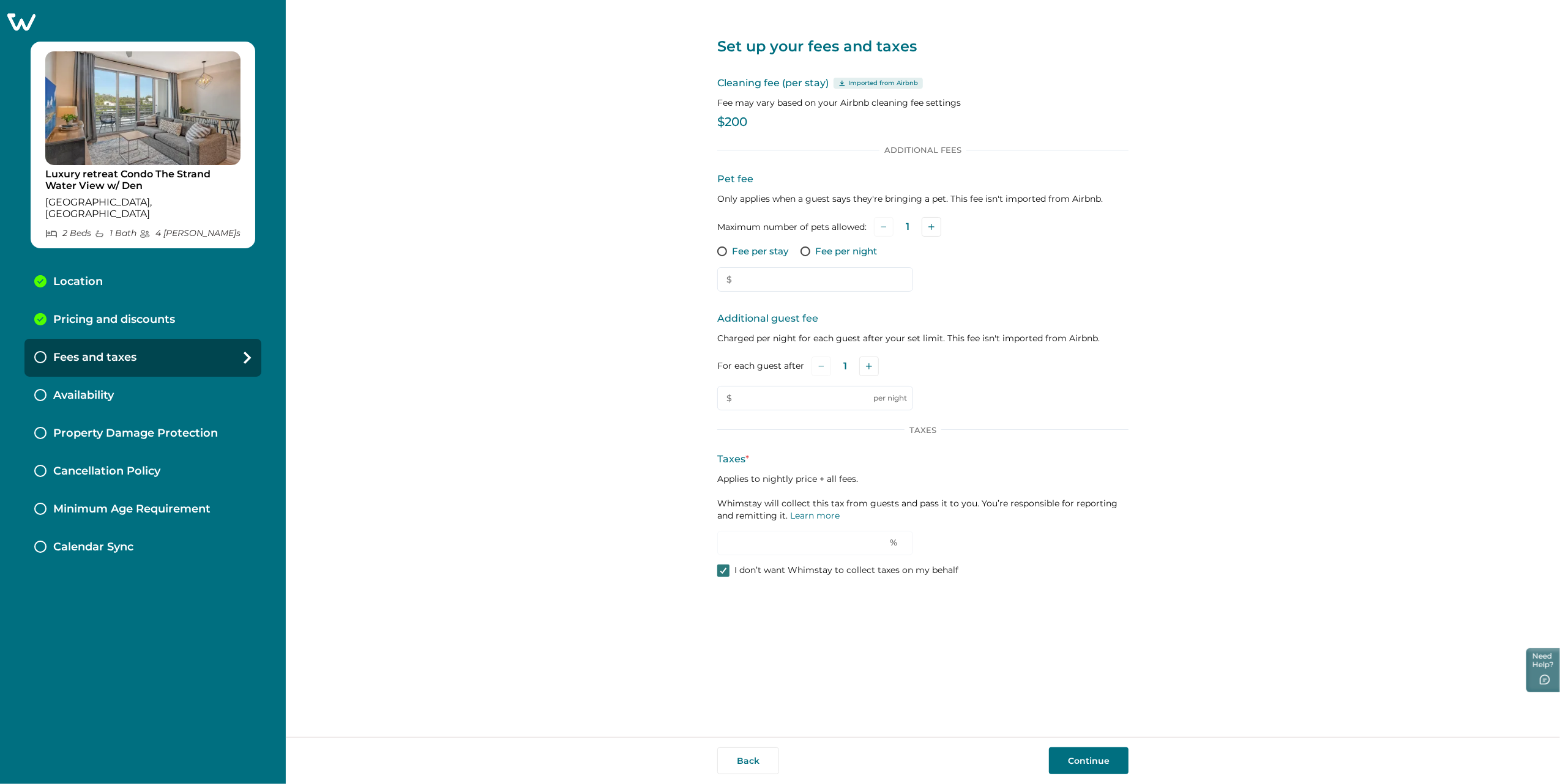
click at [727, 501] on icon at bounding box center [723, 571] width 7 height 6
type input "*"
click at [727, 501] on span at bounding box center [723, 571] width 12 height 12
click at [727, 501] on icon at bounding box center [723, 571] width 7 height 6
click at [727, 501] on span at bounding box center [723, 571] width 12 height 12
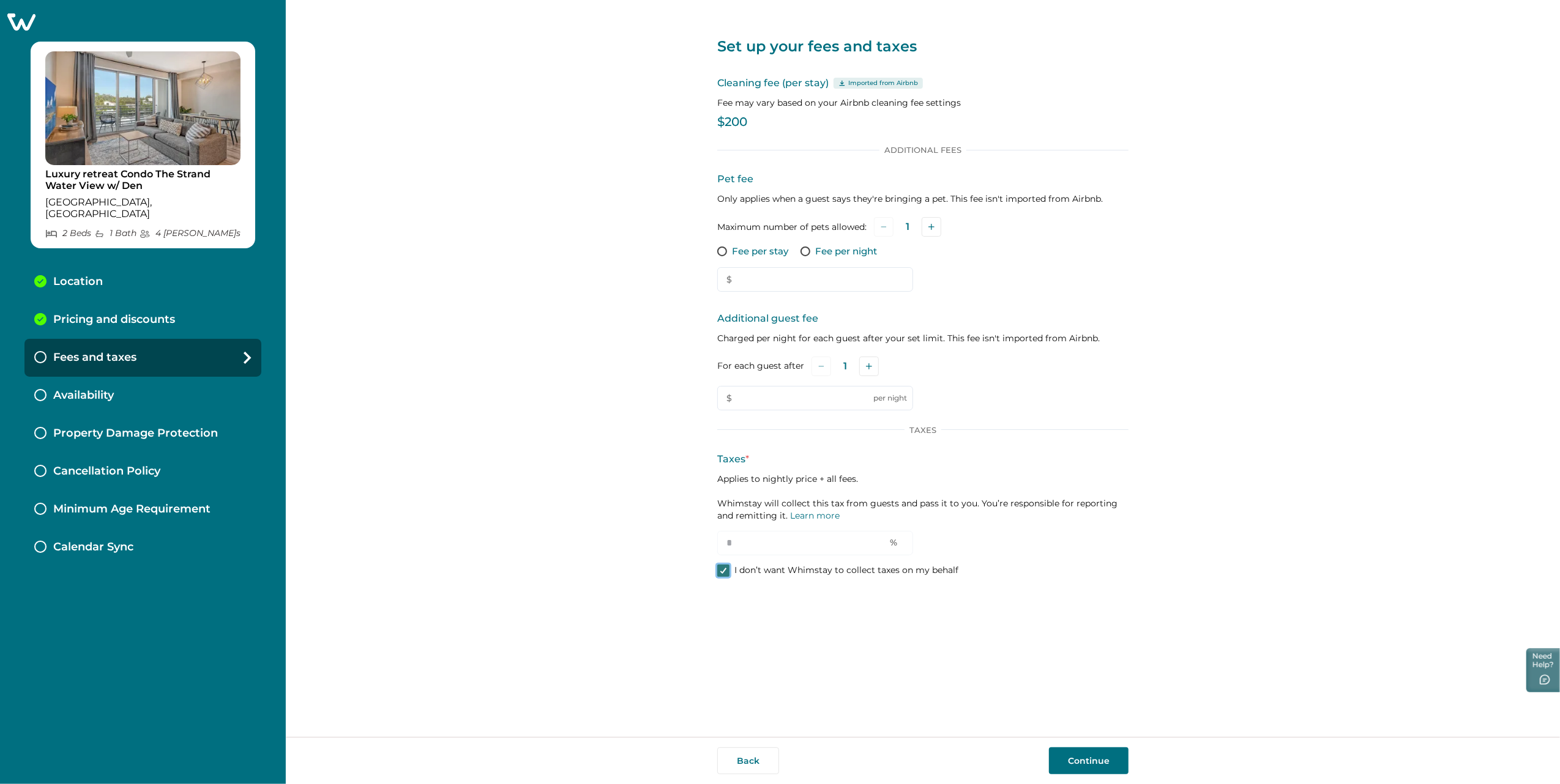
click at [934, 501] on button "Continue" at bounding box center [1089, 761] width 79 height 27
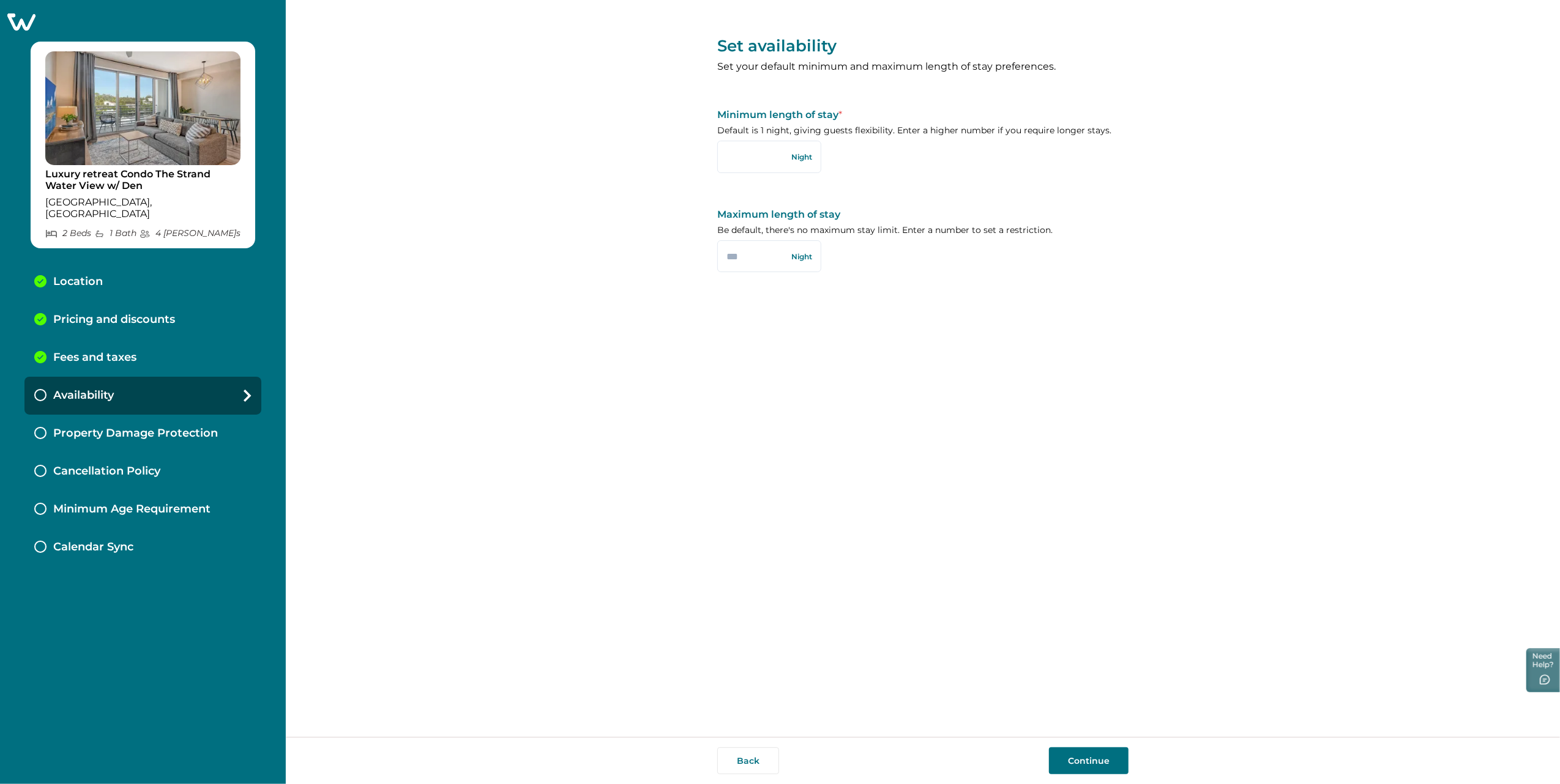
click at [934, 501] on button "Continue" at bounding box center [1089, 761] width 79 height 27
click at [755, 155] on input "text" at bounding box center [769, 157] width 104 height 32
type input "*"
click at [782, 302] on div "Set availability Set your default minimum and maximum length of stay preference…" at bounding box center [923, 369] width 411 height 737
click at [934, 501] on button "Continue" at bounding box center [1089, 761] width 79 height 27
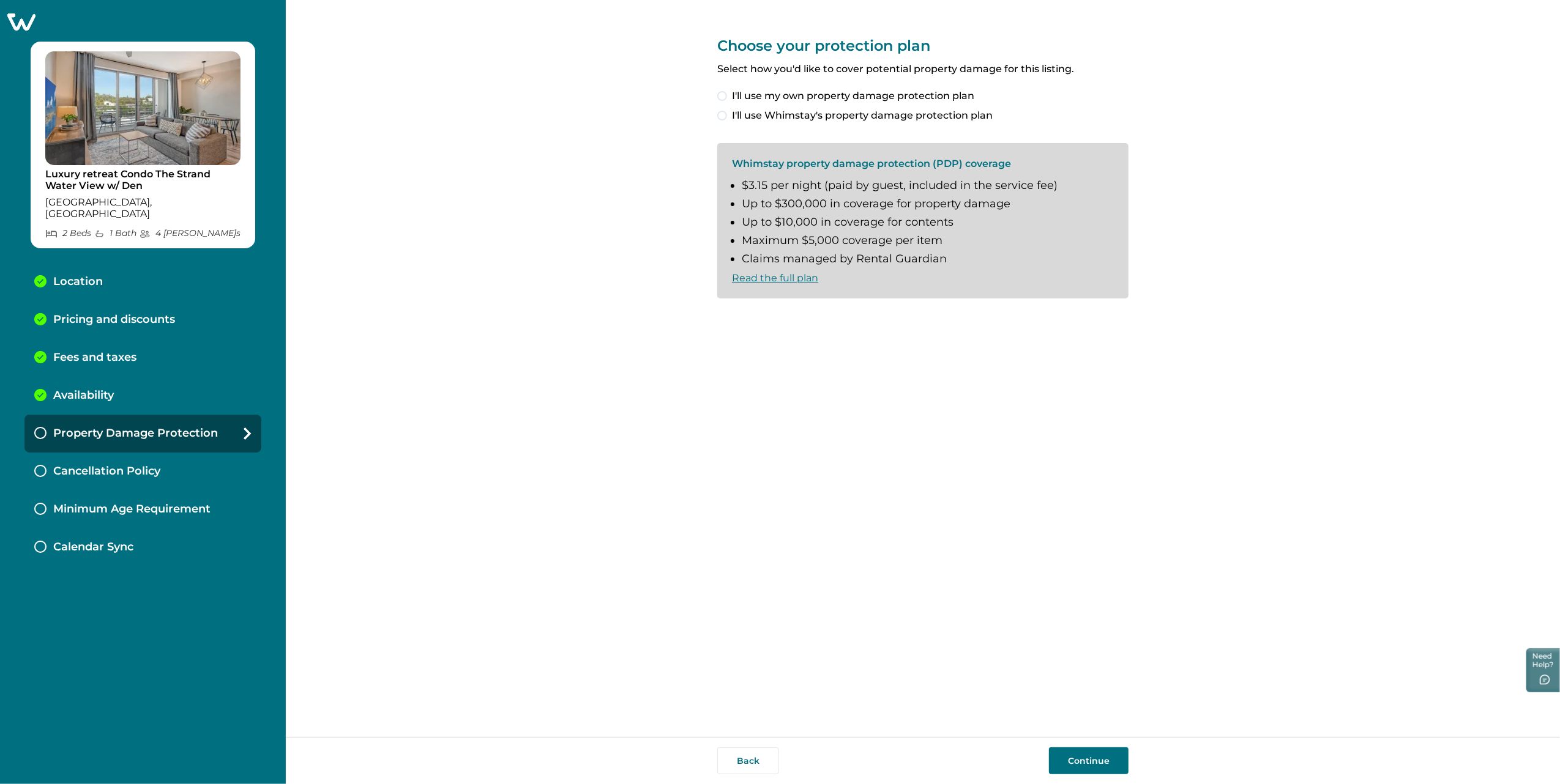
click at [934, 501] on button "Continue" at bounding box center [1089, 761] width 79 height 27
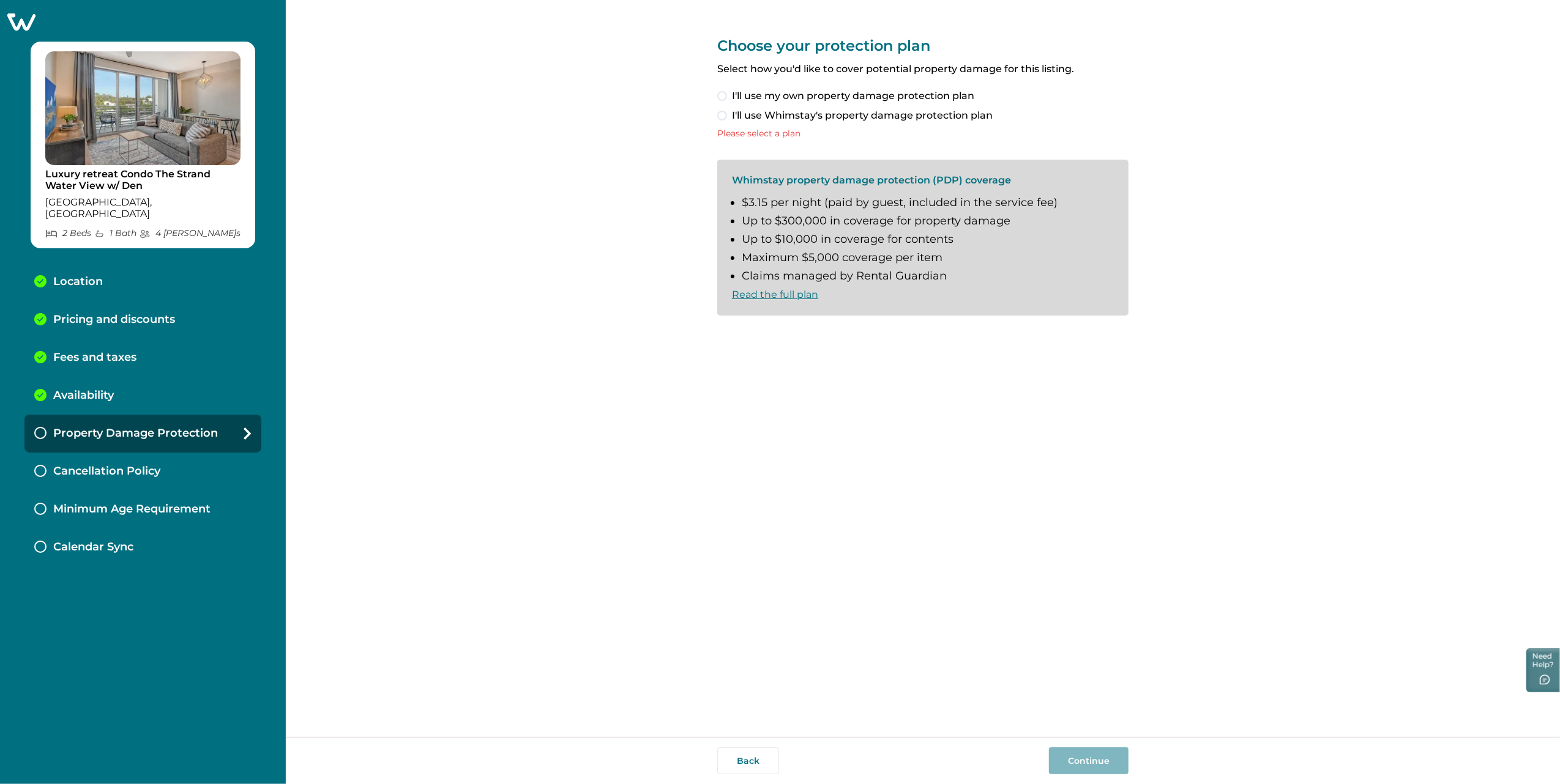
click at [784, 117] on span "I'll use Whimstay's property damage protection plan" at bounding box center [862, 116] width 261 height 15
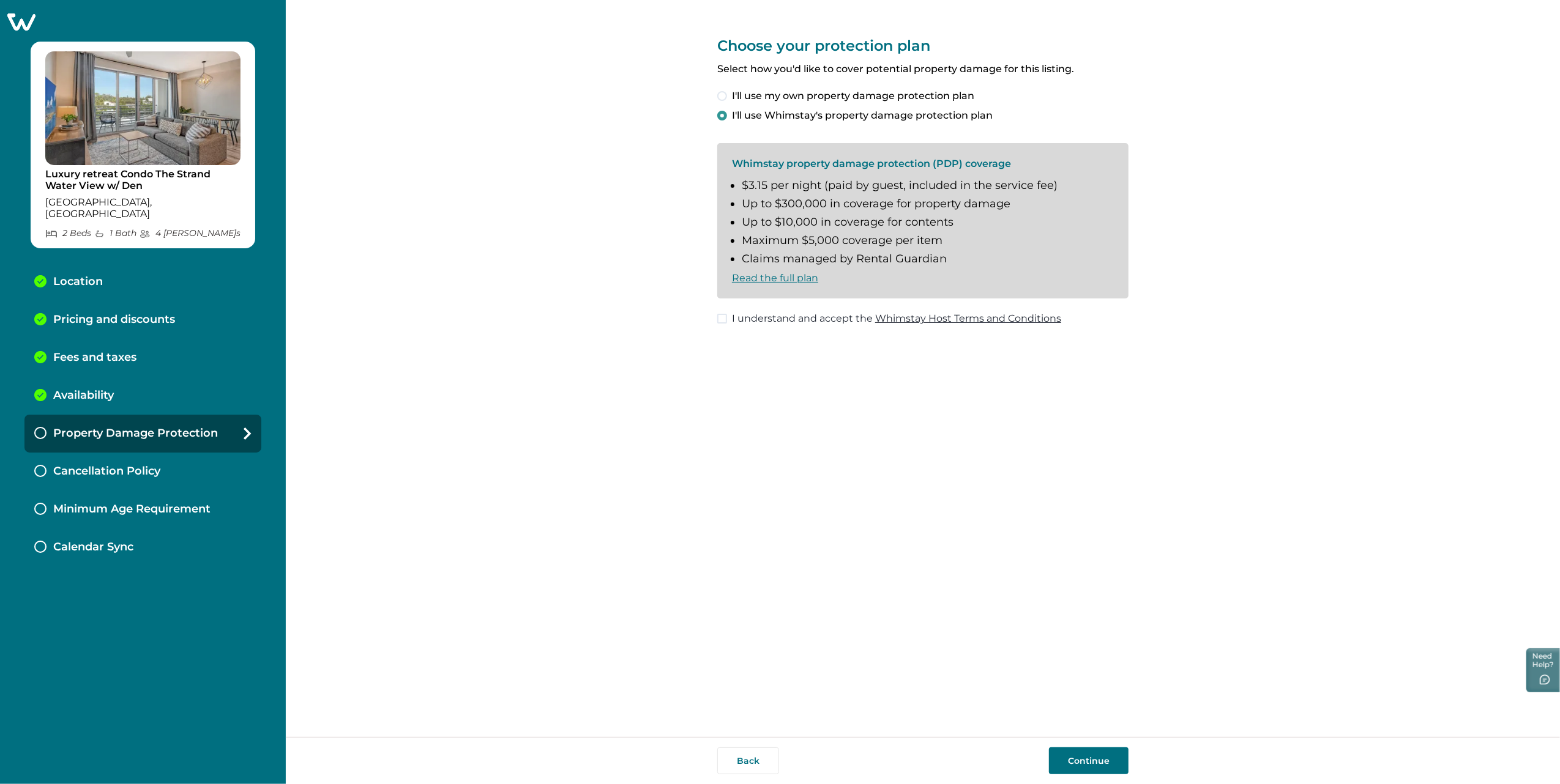
click at [789, 93] on span "I'll use my own property damage protection plan" at bounding box center [853, 96] width 242 height 15
click at [789, 105] on div "I'll use my own property damage protection plan I'll use Whimstay's property da…" at bounding box center [923, 106] width 411 height 34
click at [786, 125] on div "Choose your protection plan Select how you'd like to cover potential property d…" at bounding box center [923, 164] width 411 height 329
click at [792, 110] on span "I'll use Whimstay's property damage protection plan" at bounding box center [862, 116] width 261 height 15
click at [778, 93] on span "I'll use my own property damage protection plan" at bounding box center [853, 96] width 242 height 15
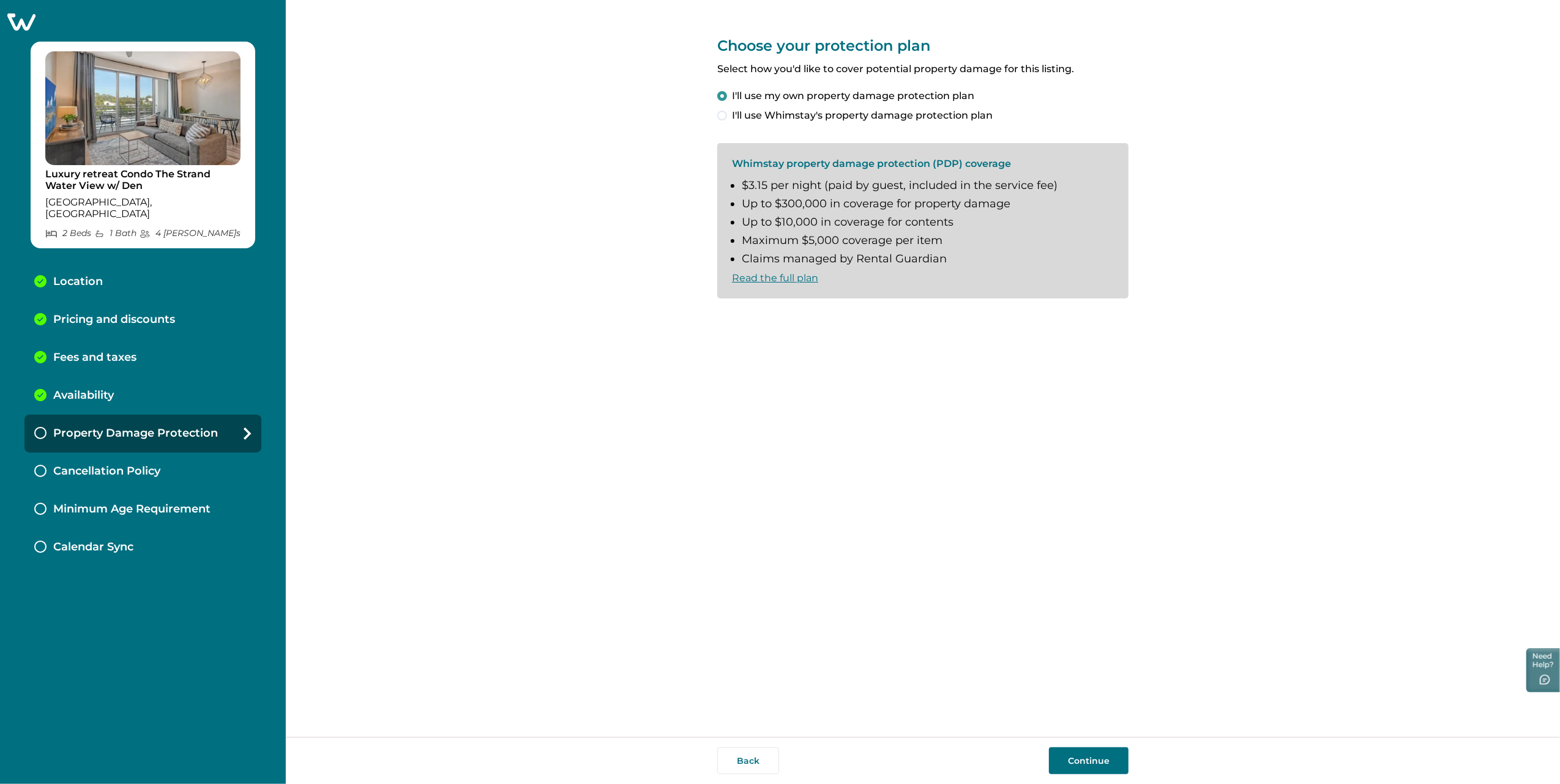
click at [934, 501] on button "Continue" at bounding box center [1089, 761] width 79 height 27
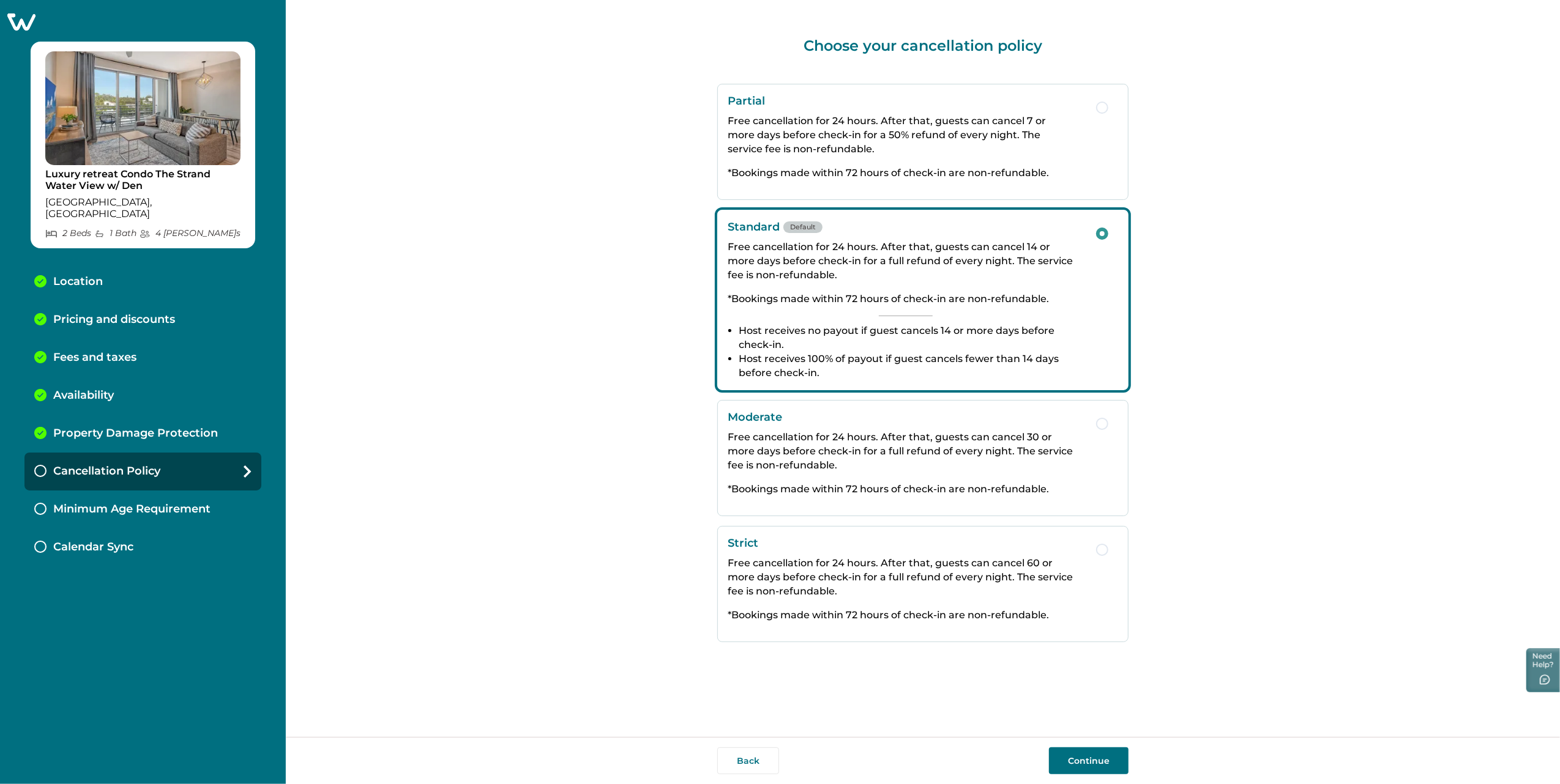
click at [1073, 761] on button "Continue" at bounding box center [1089, 761] width 79 height 27
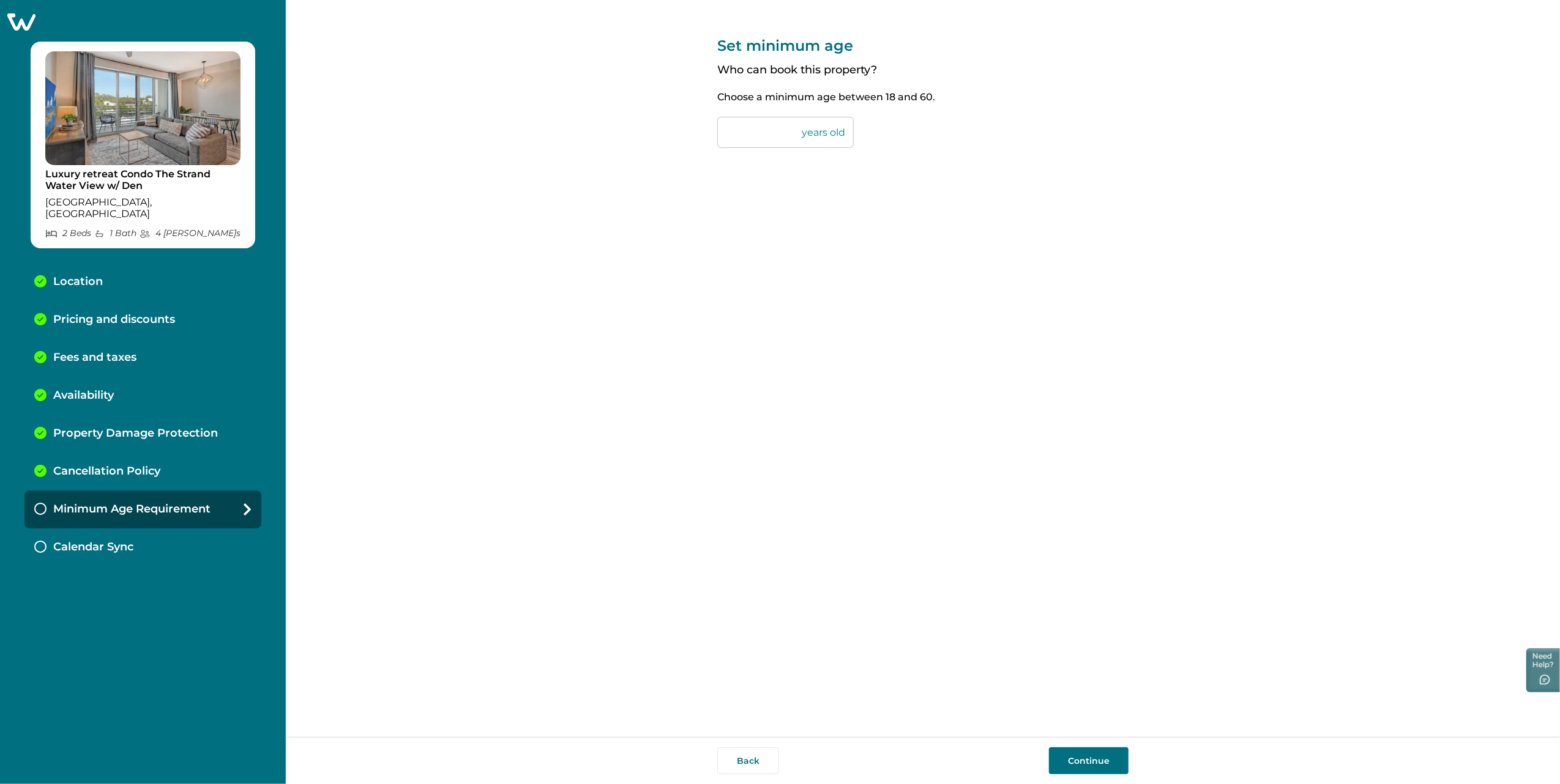
click at [1084, 764] on button "Continue" at bounding box center [1089, 761] width 79 height 27
